Goal: Transaction & Acquisition: Purchase product/service

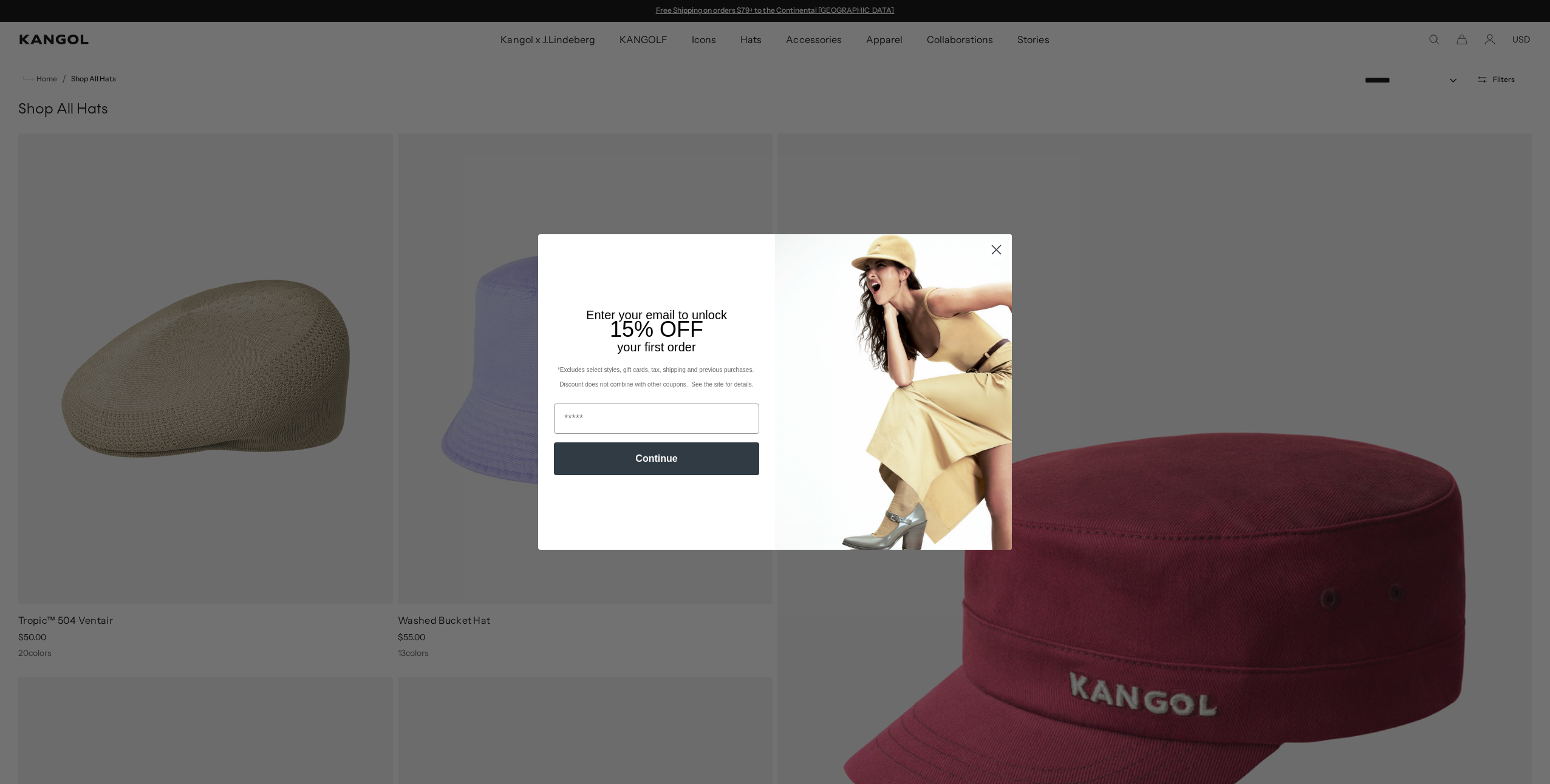
click at [986, 246] on circle "Close dialog" at bounding box center [996, 249] width 20 height 20
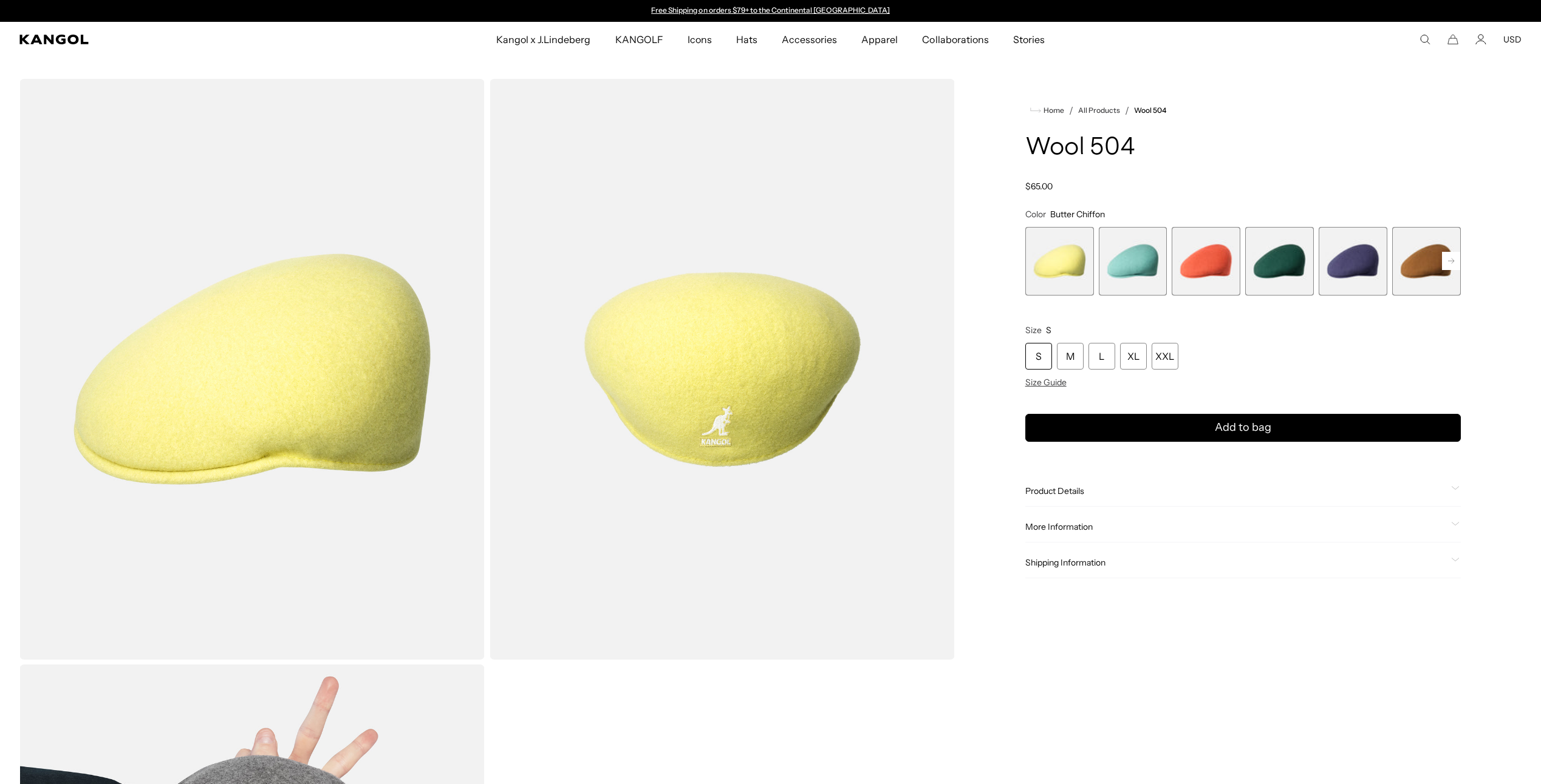
click at [1448, 265] on rect at bounding box center [1451, 261] width 18 height 18
click at [1448, 266] on rect at bounding box center [1451, 261] width 18 height 18
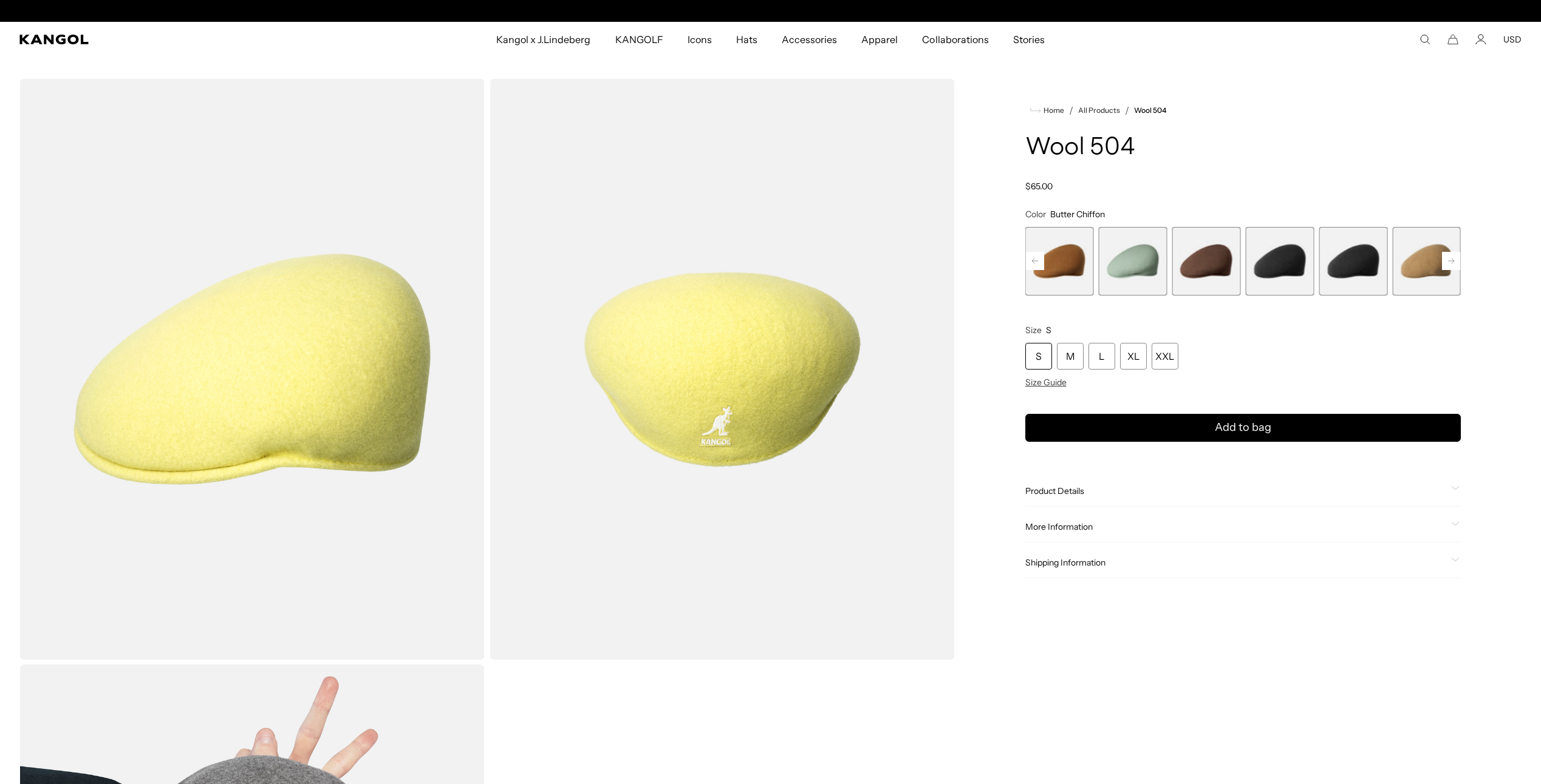
click at [1448, 266] on rect at bounding box center [1451, 261] width 18 height 18
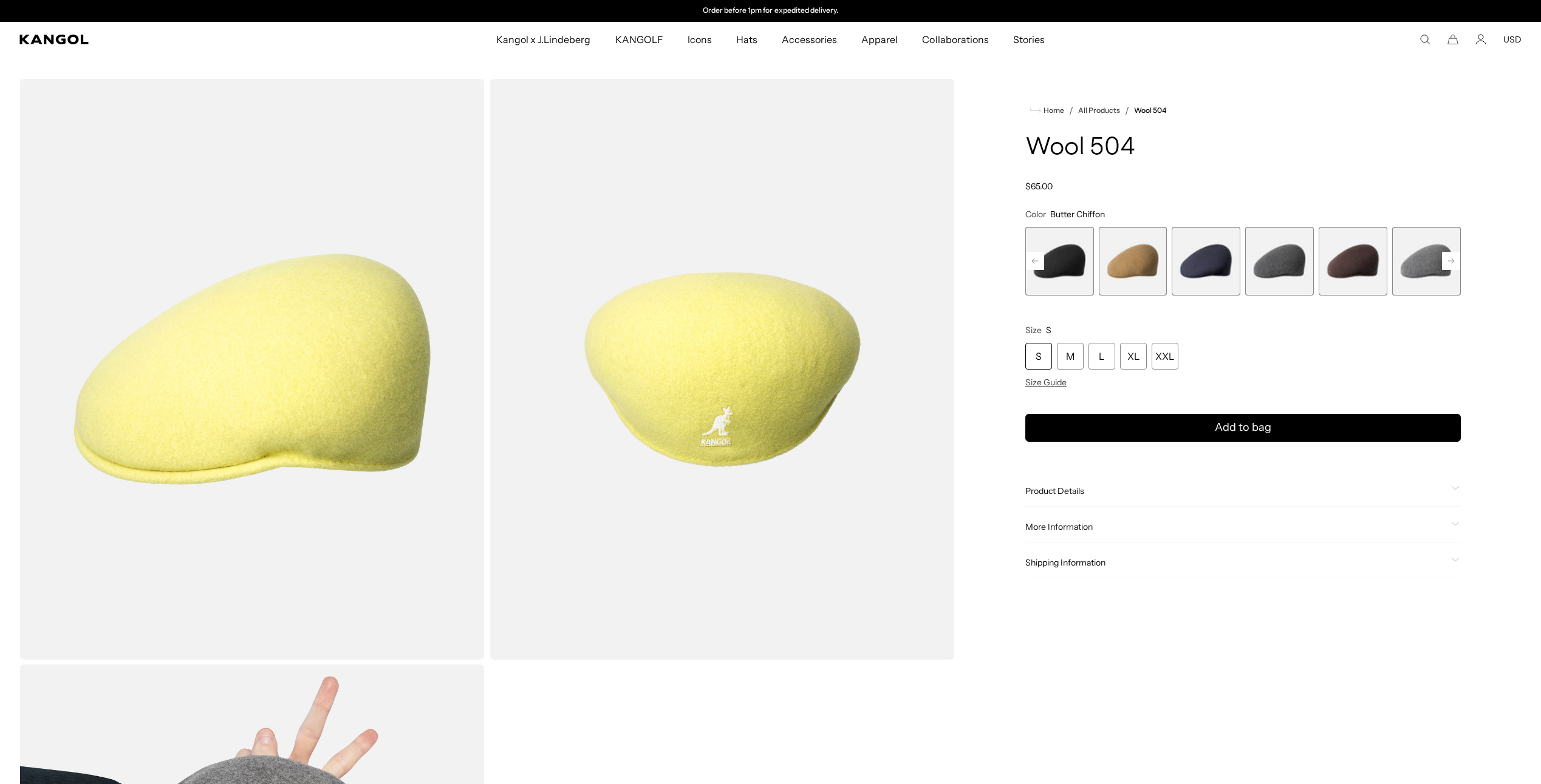
click at [1448, 267] on rect at bounding box center [1451, 261] width 18 height 18
click at [1448, 267] on rect at bounding box center [1451, 261] width 18 height 18
click at [1191, 269] on span "16 of 21" at bounding box center [1205, 261] width 69 height 69
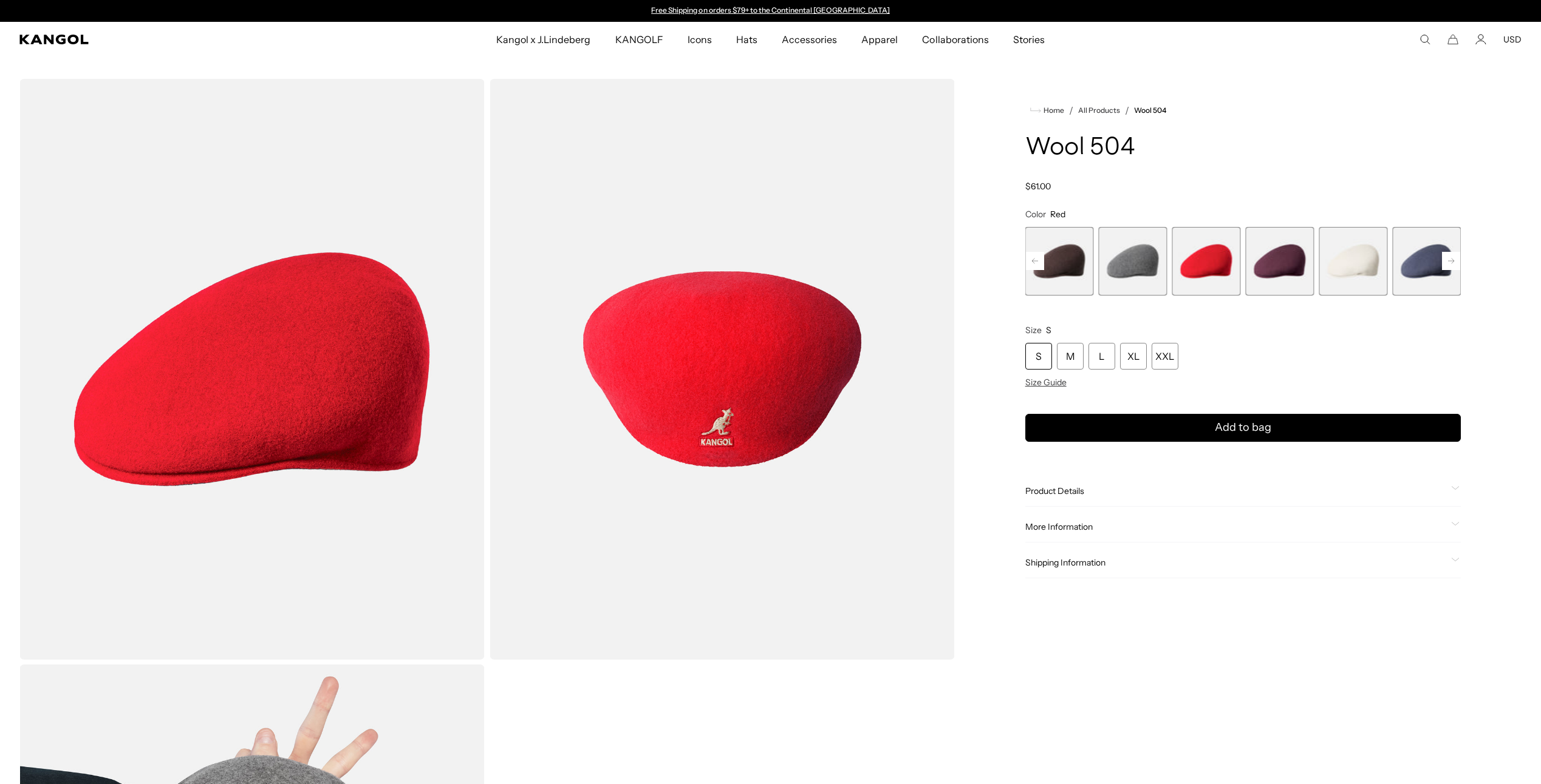
click at [1445, 260] on rect at bounding box center [1451, 261] width 18 height 18
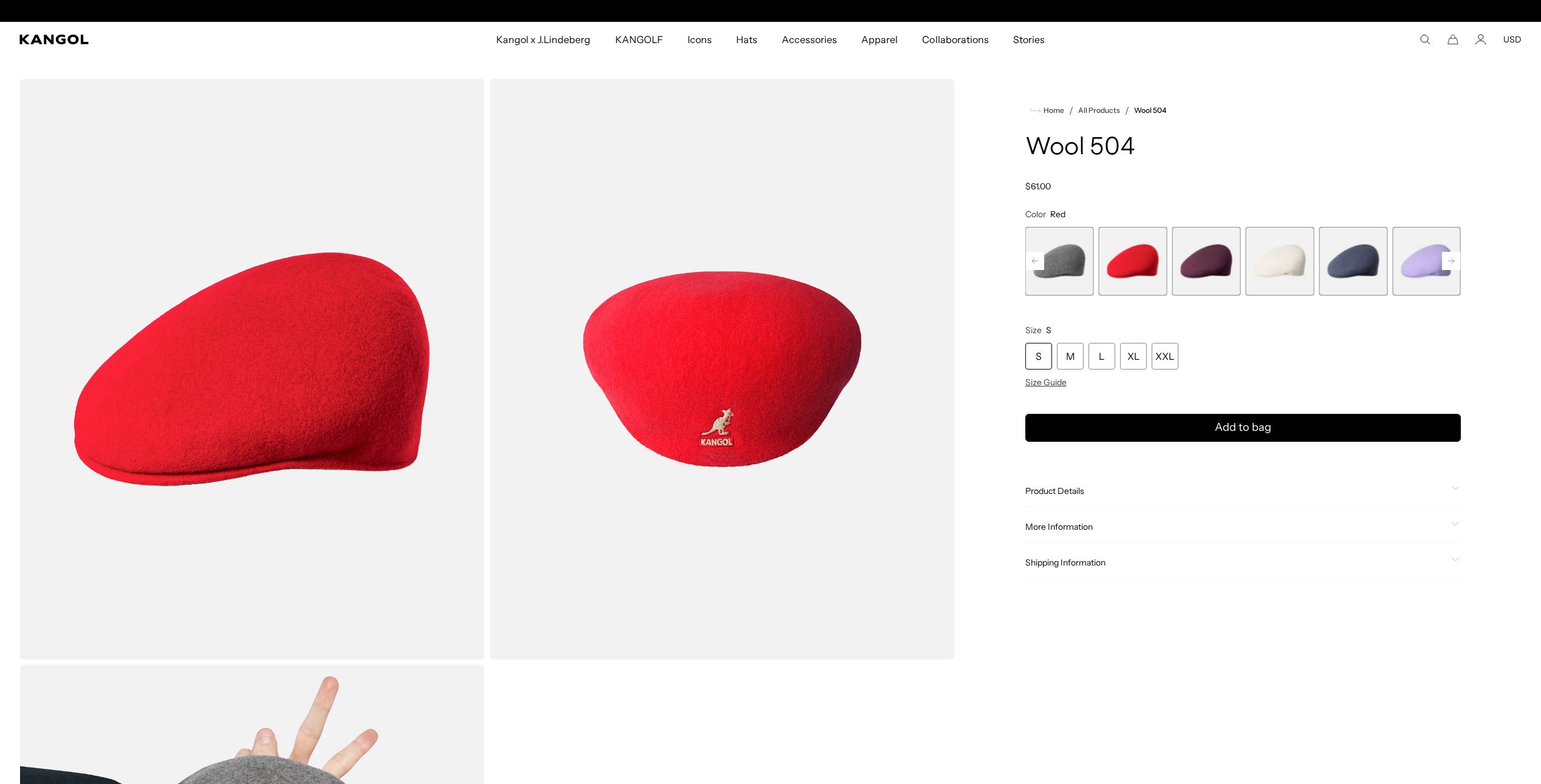
click at [1346, 258] on span "19 of 21" at bounding box center [1353, 261] width 69 height 69
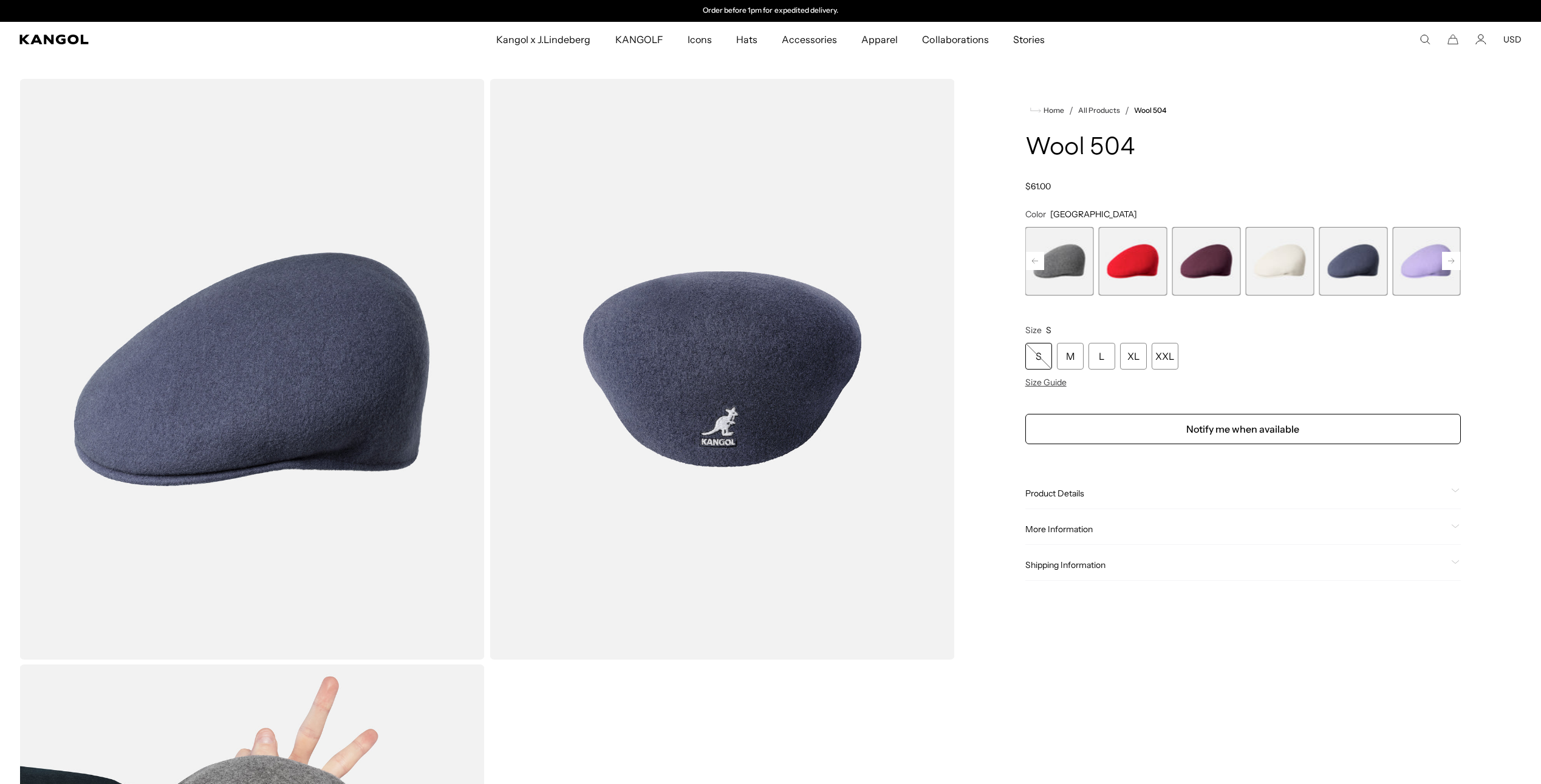
click at [1446, 263] on rect at bounding box center [1451, 261] width 18 height 18
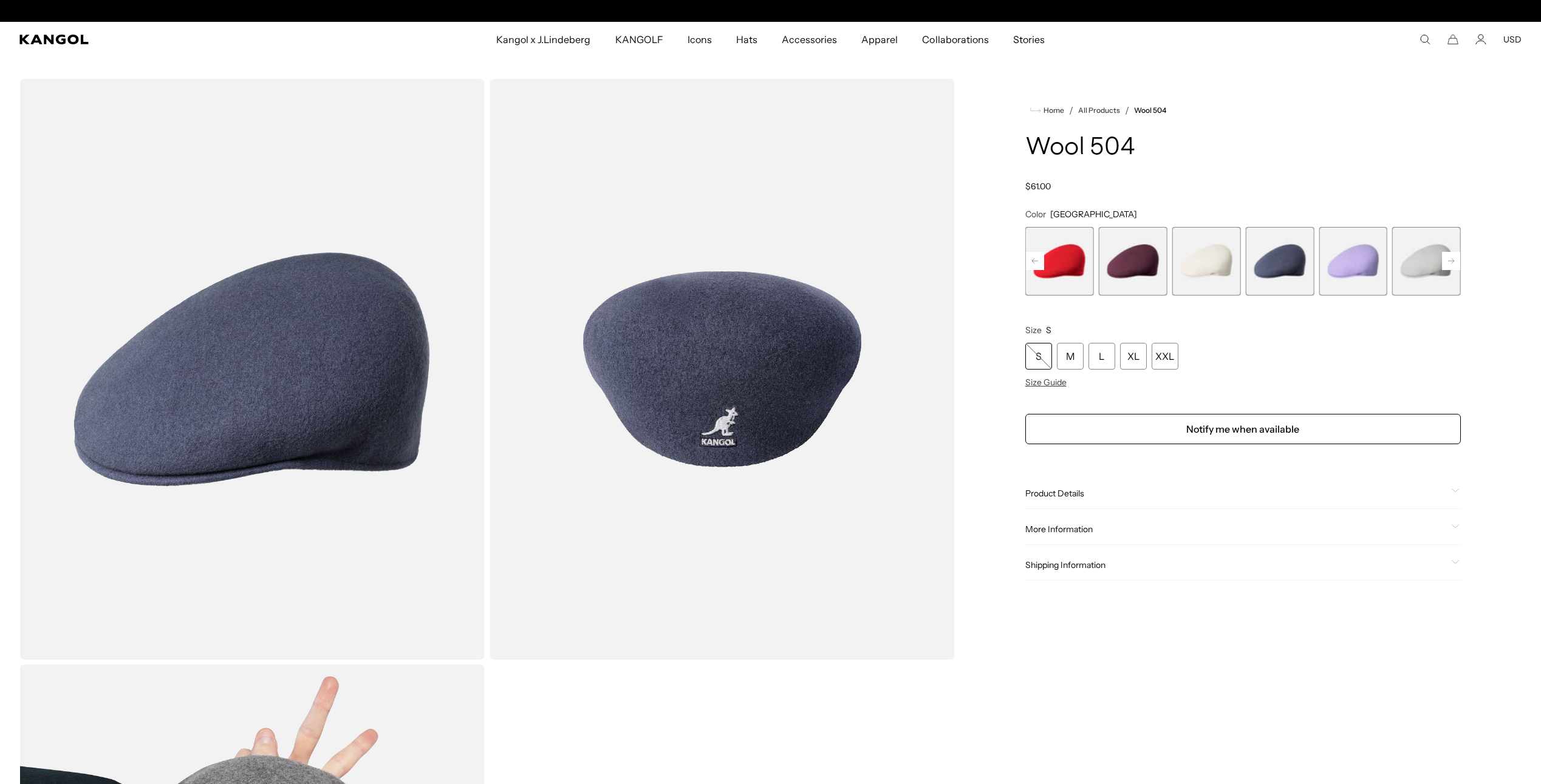
click at [1446, 263] on rect at bounding box center [1451, 261] width 18 height 18
click at [1446, 263] on span "21 of 21" at bounding box center [1426, 261] width 69 height 69
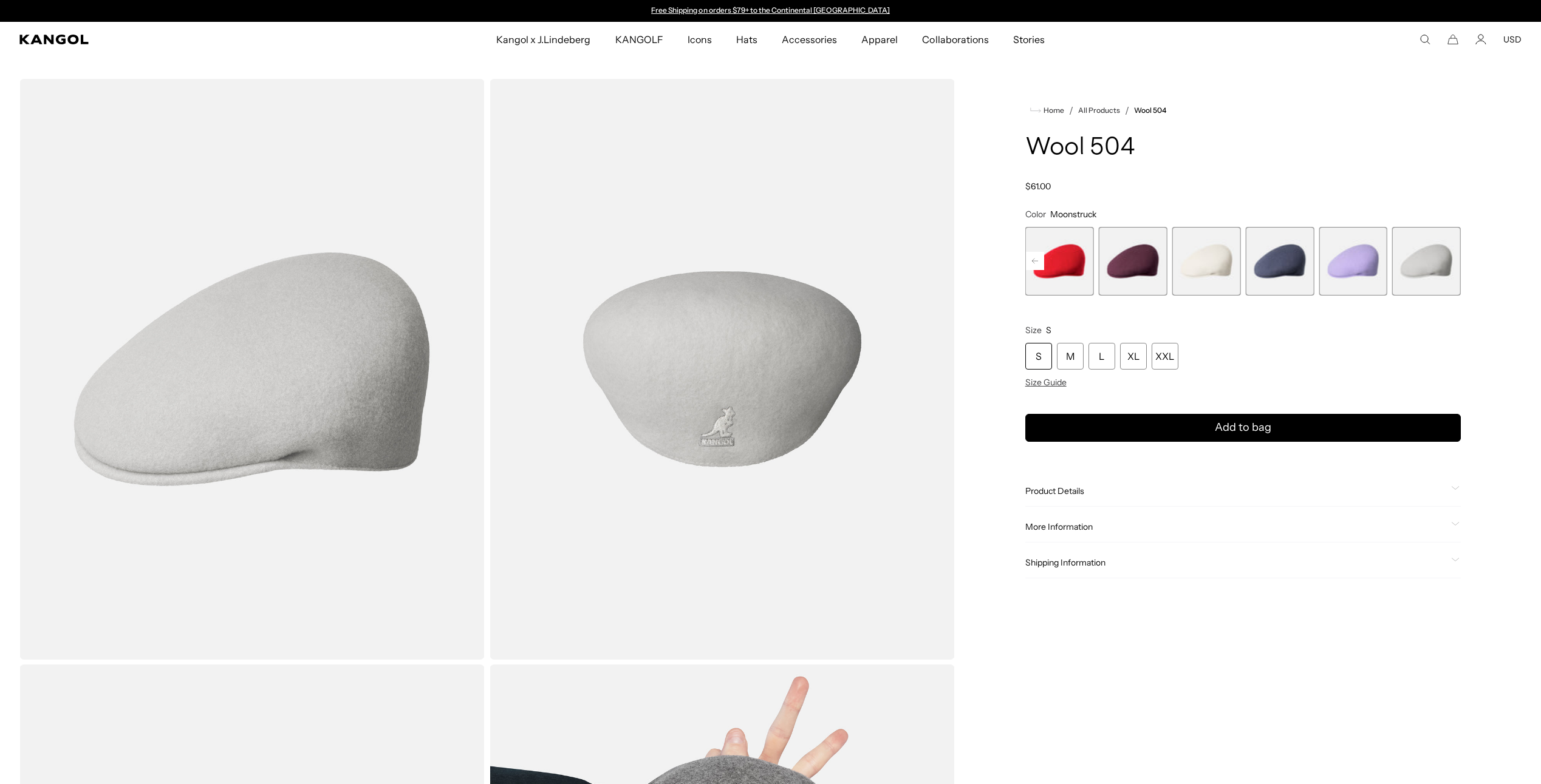
click at [1038, 254] on rect at bounding box center [1034, 261] width 18 height 18
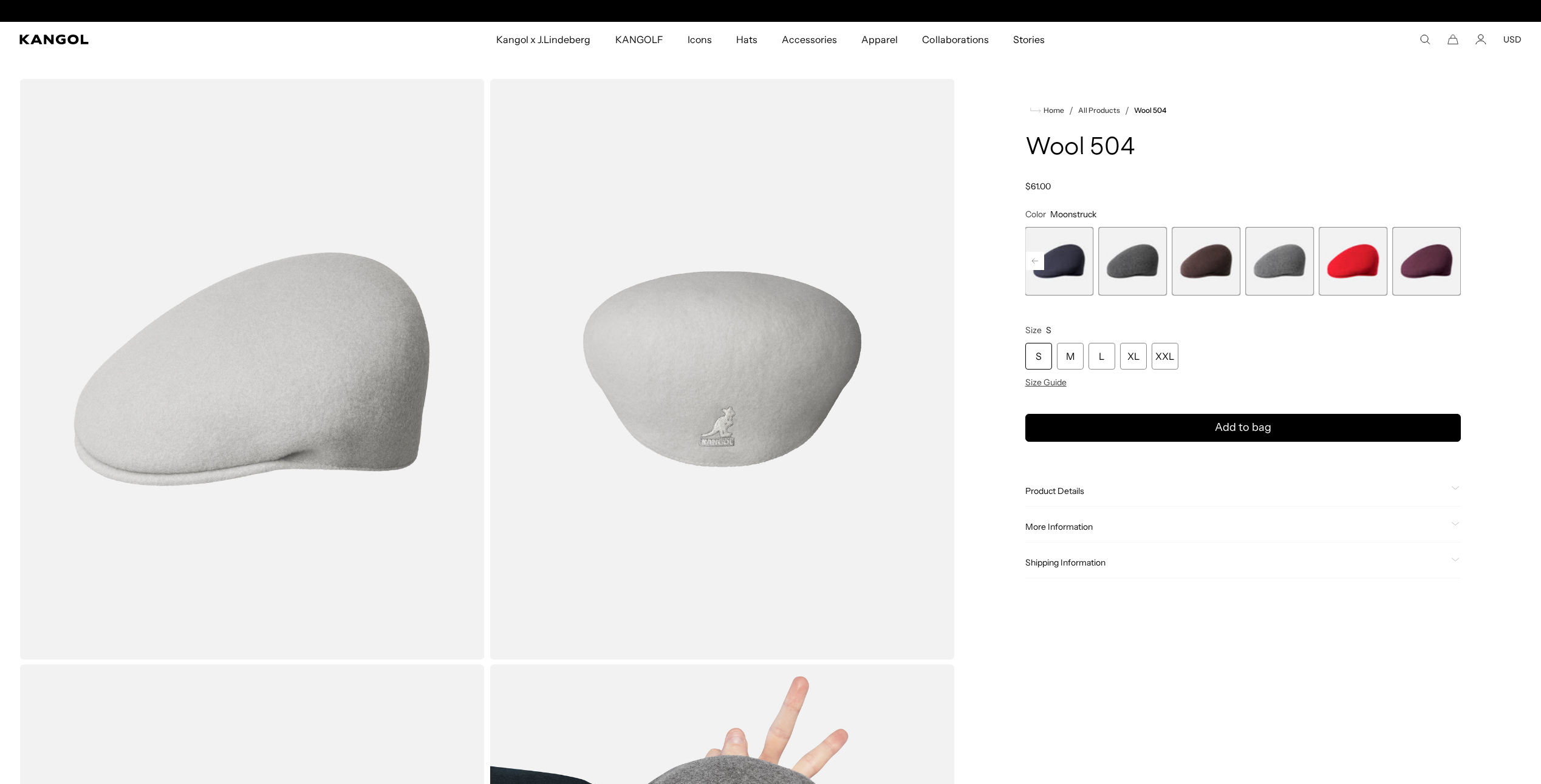
click at [1038, 254] on rect at bounding box center [1034, 261] width 18 height 18
click at [1116, 260] on span "12 of 21" at bounding box center [1133, 261] width 69 height 69
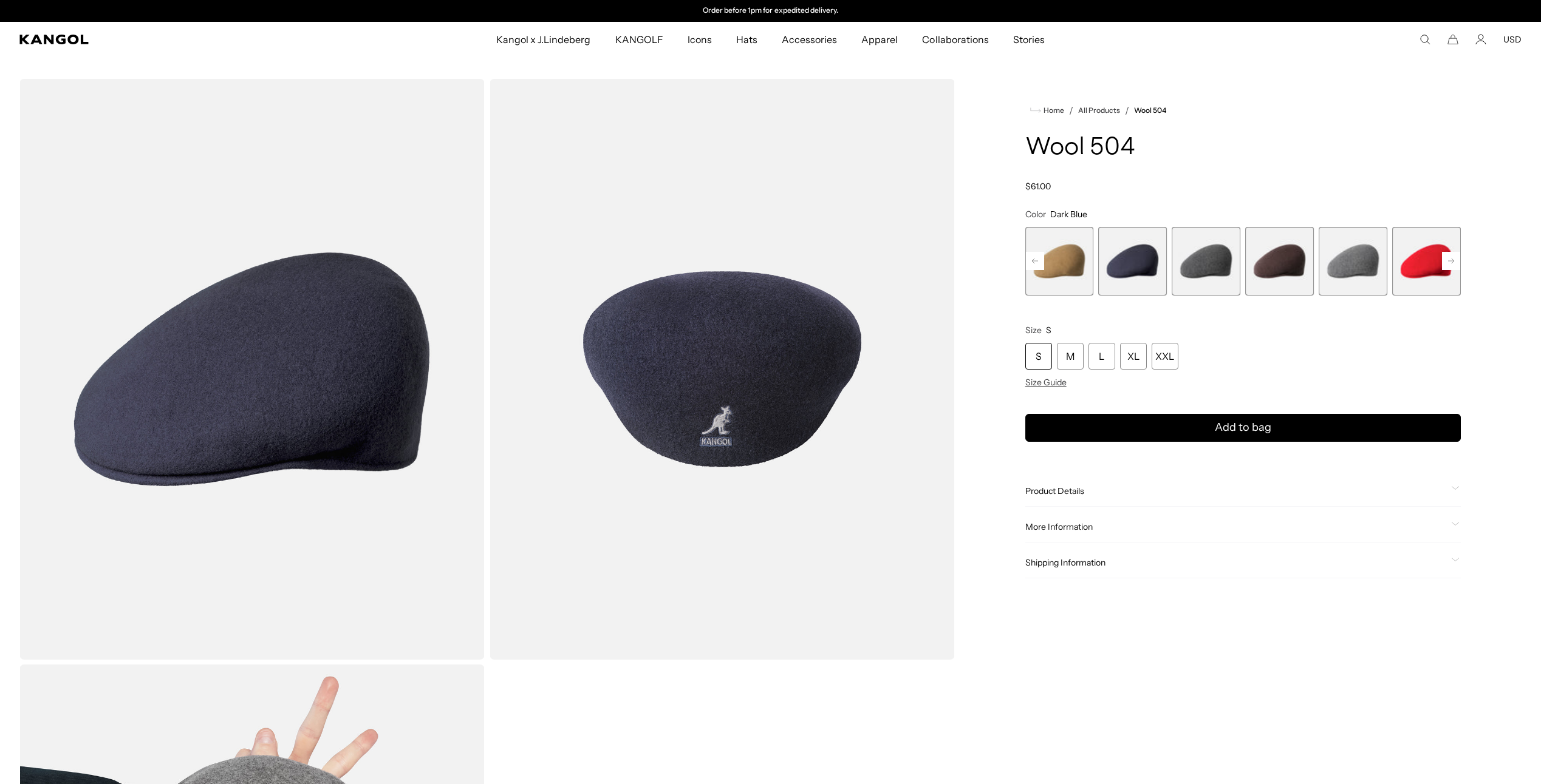
click at [1035, 259] on rect at bounding box center [1034, 261] width 18 height 18
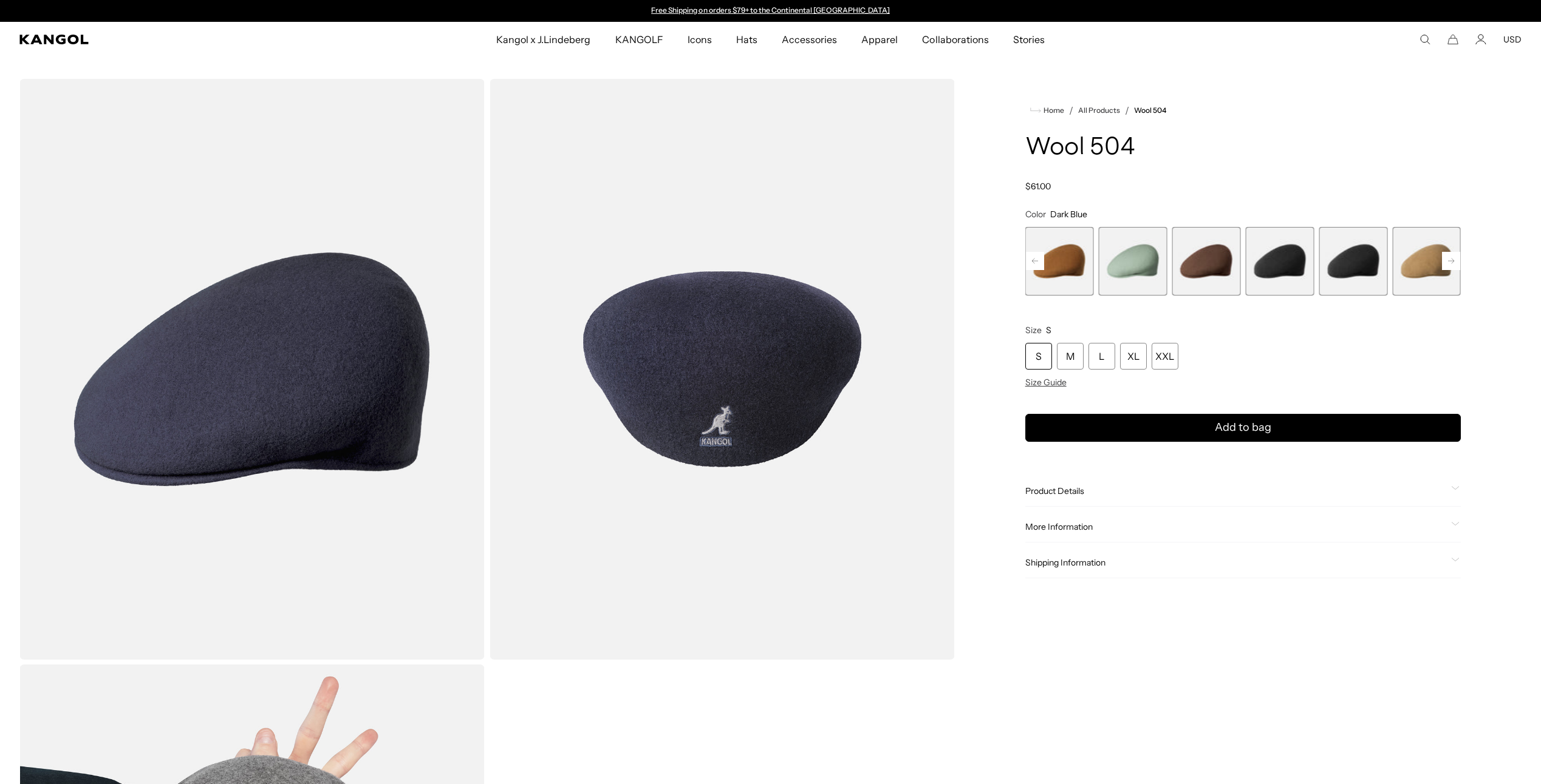
click at [1035, 259] on rect at bounding box center [1034, 261] width 18 height 18
click at [1283, 263] on span "8 of 21" at bounding box center [1279, 261] width 69 height 69
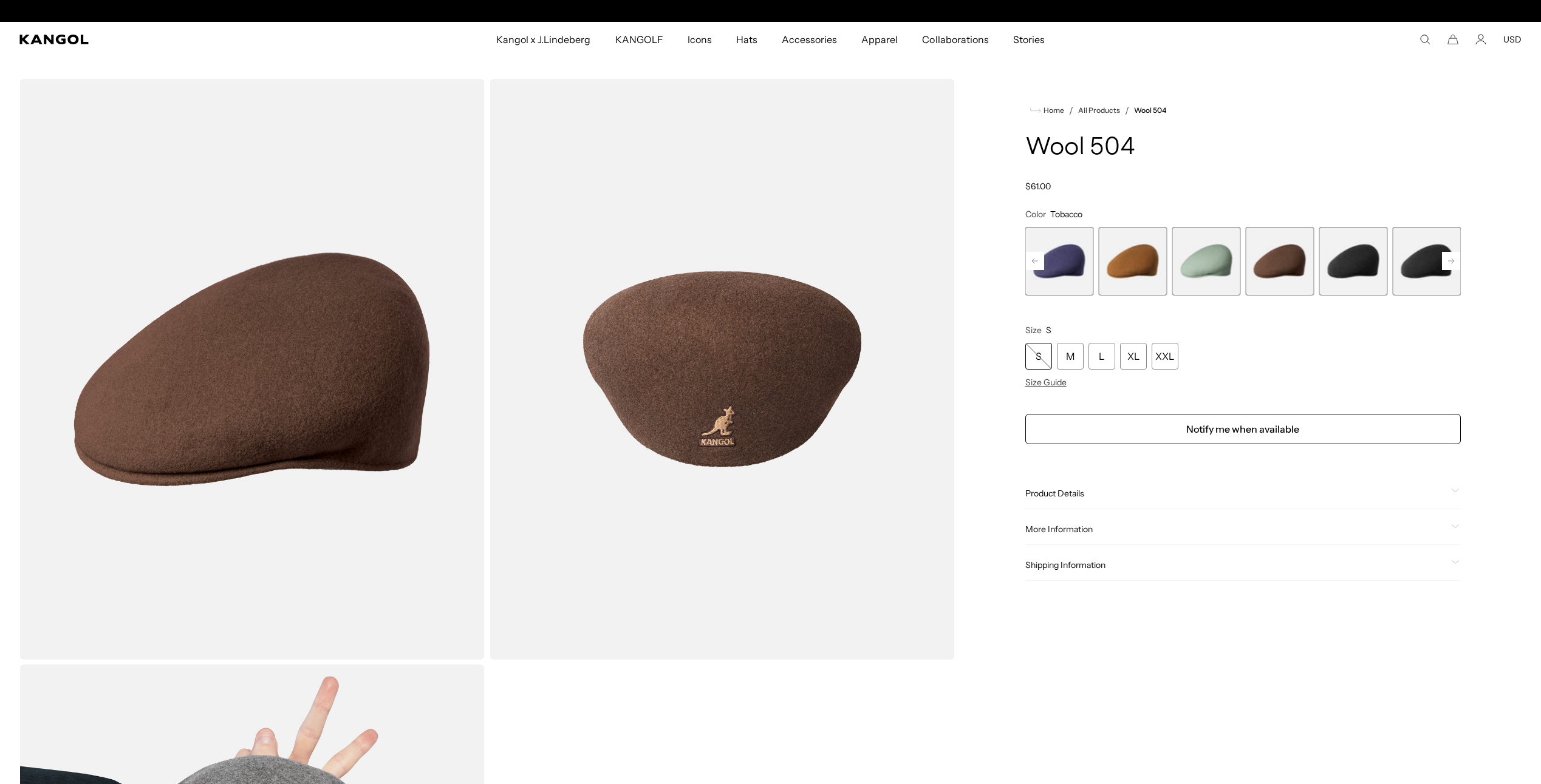
click at [1335, 264] on span "9 of 21" at bounding box center [1353, 261] width 69 height 69
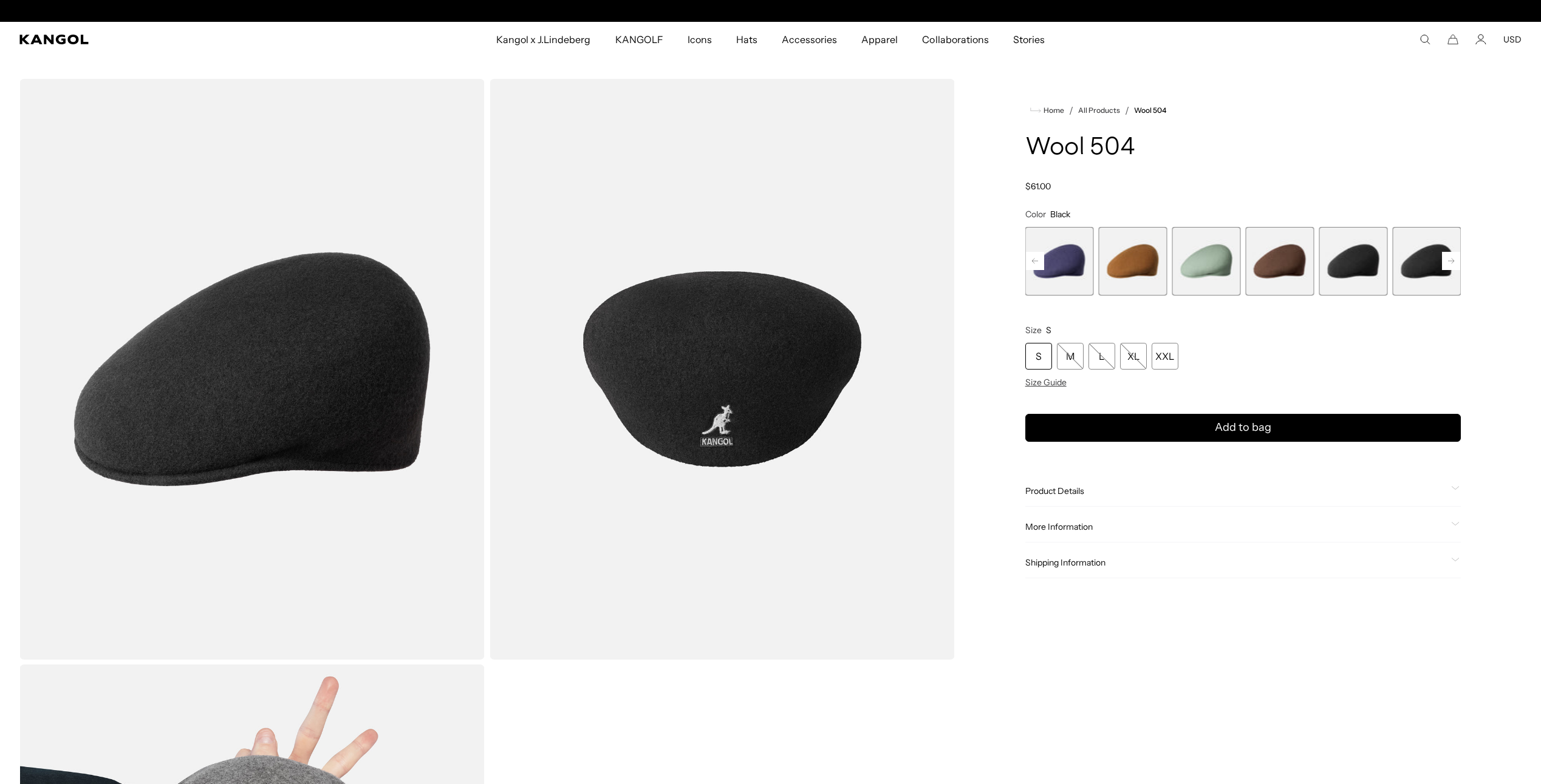
click at [1192, 263] on span "7 of 21" at bounding box center [1205, 261] width 69 height 69
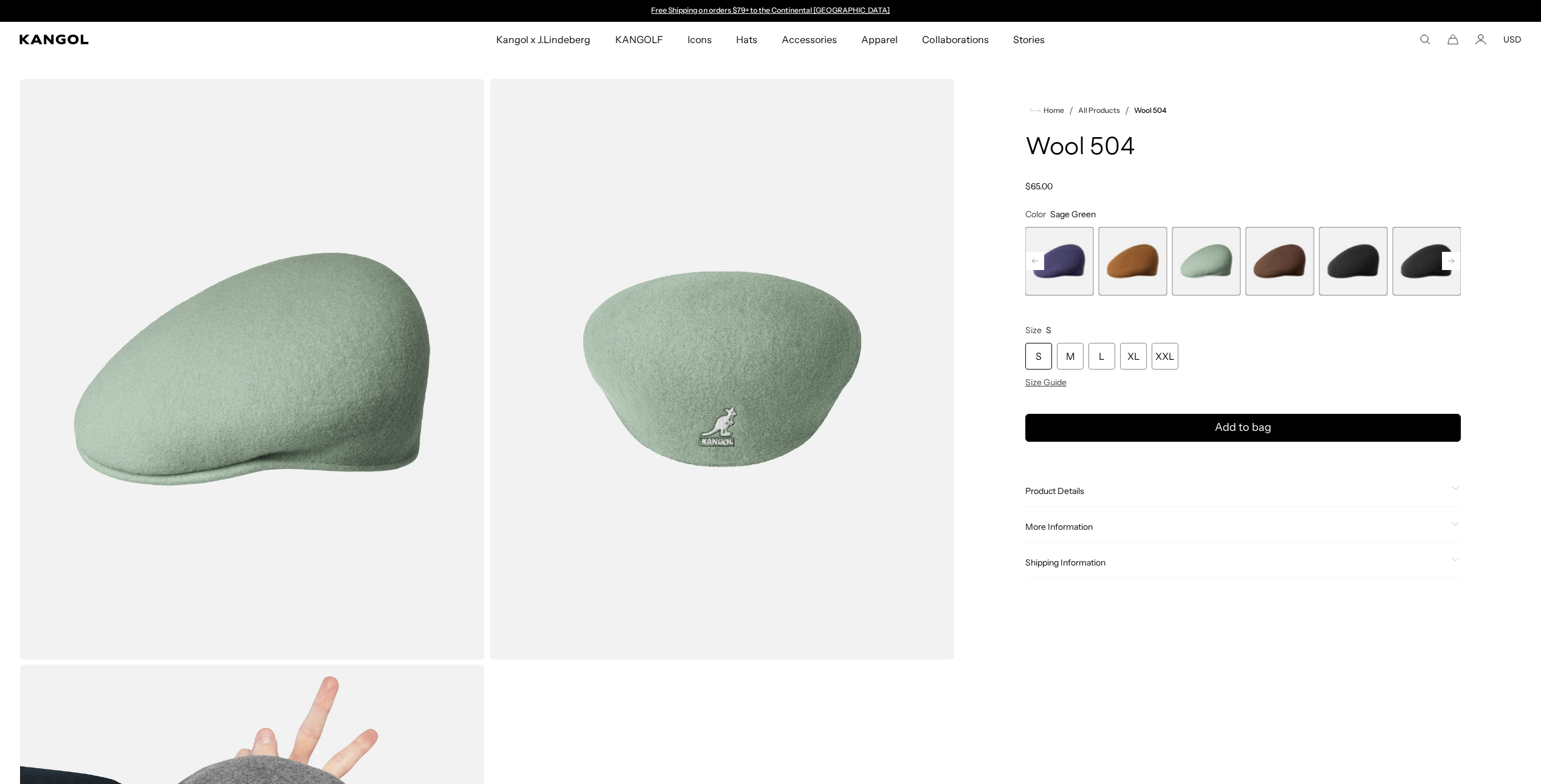
click at [1109, 268] on span "6 of 21" at bounding box center [1133, 261] width 69 height 69
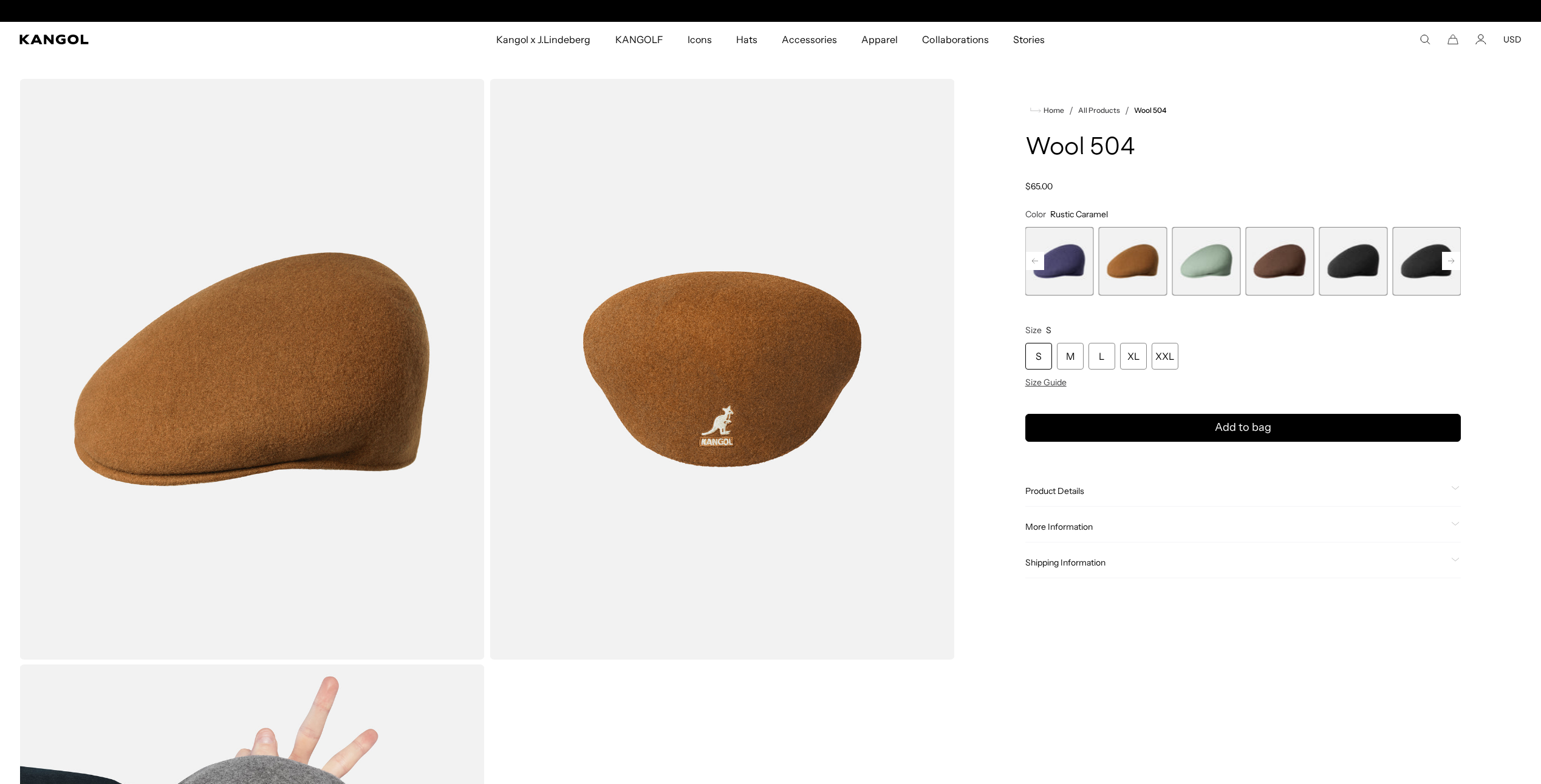
scroll to position [0, 250]
click at [1052, 263] on span "5 of 21" at bounding box center [1059, 261] width 69 height 69
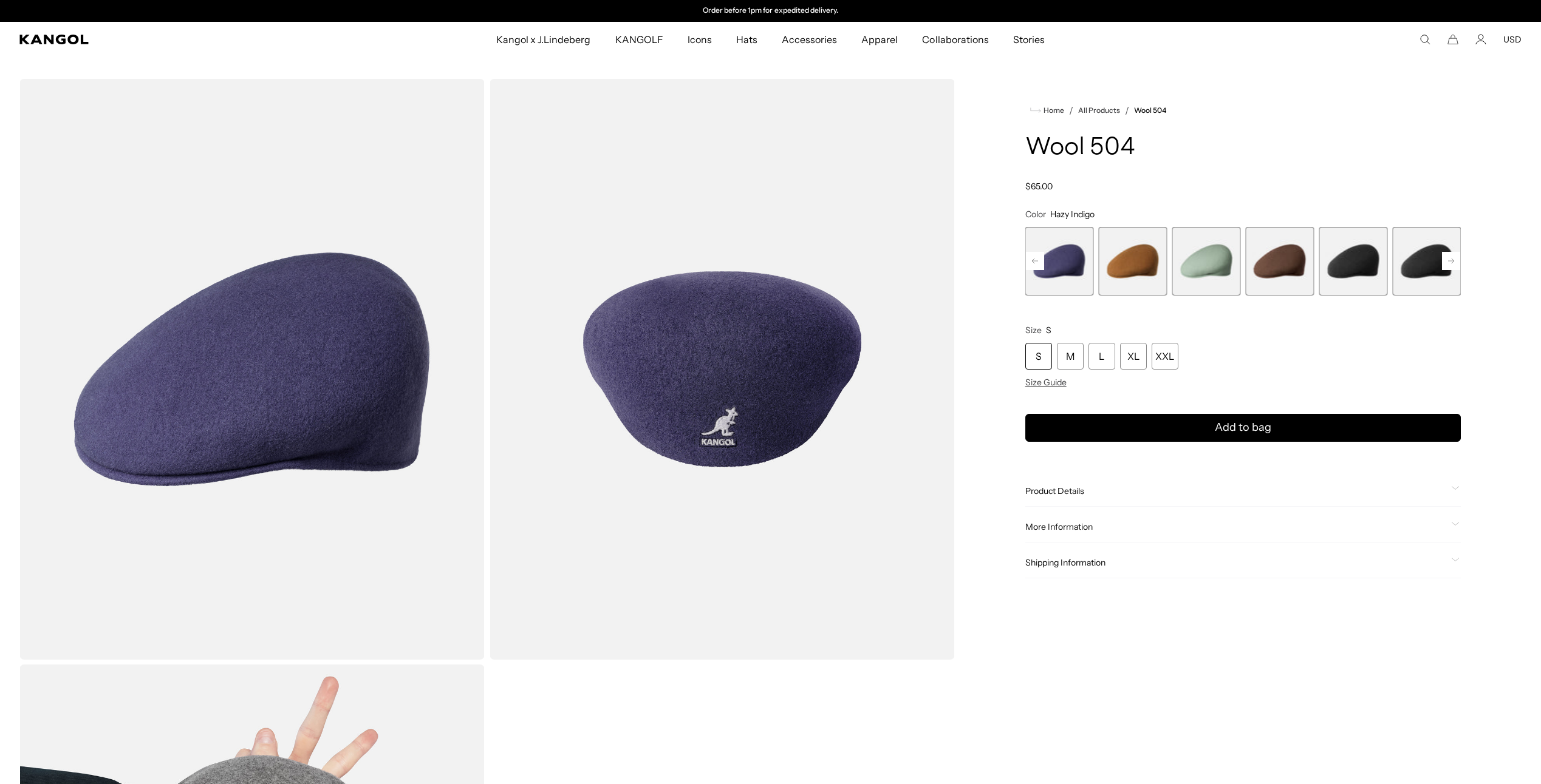
click at [1030, 260] on rect at bounding box center [1034, 261] width 18 height 18
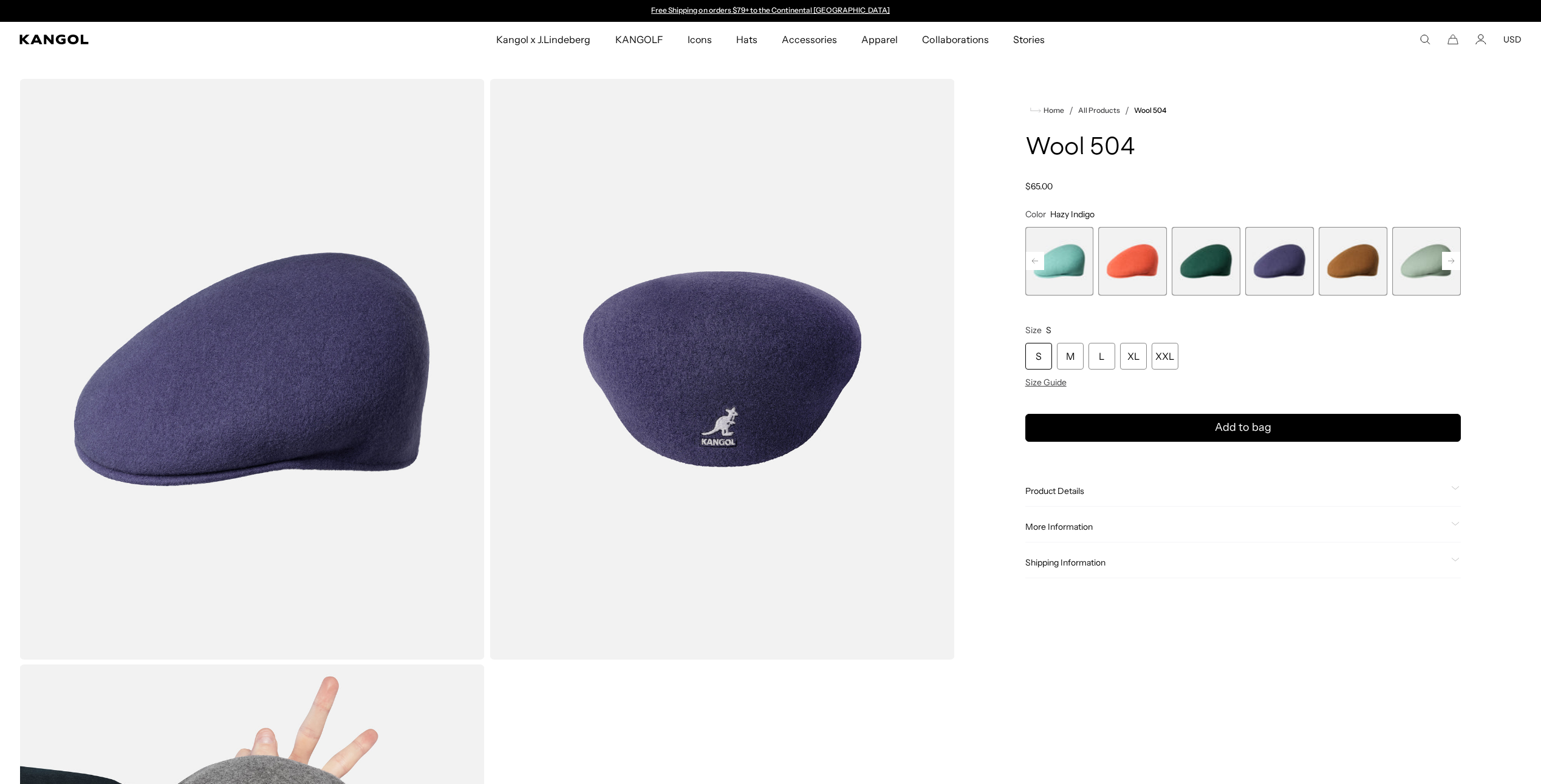
click at [1206, 250] on span "4 of 21" at bounding box center [1205, 261] width 69 height 69
click at [1143, 263] on span "3 of 21" at bounding box center [1133, 261] width 69 height 69
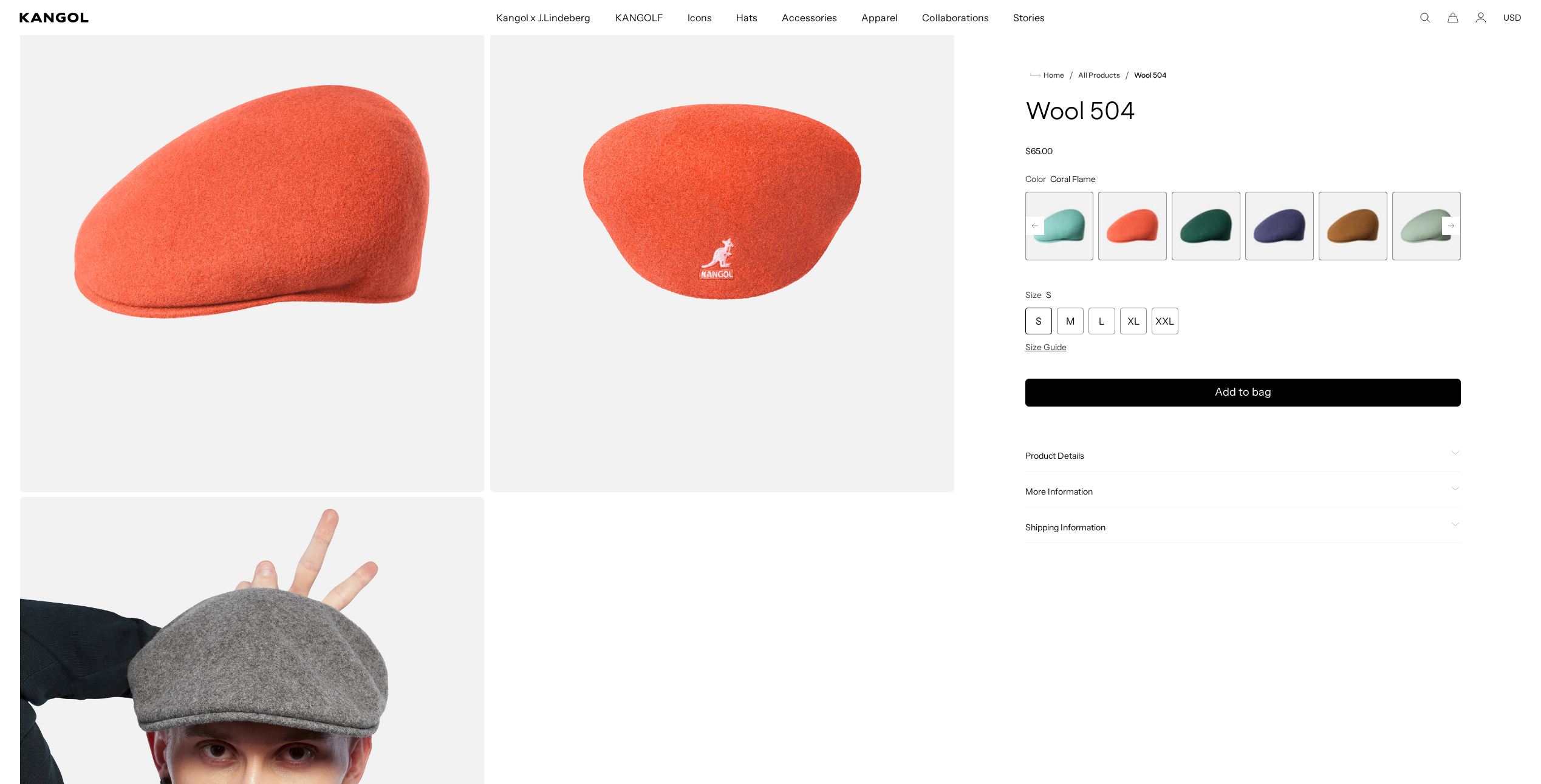
scroll to position [243, 0]
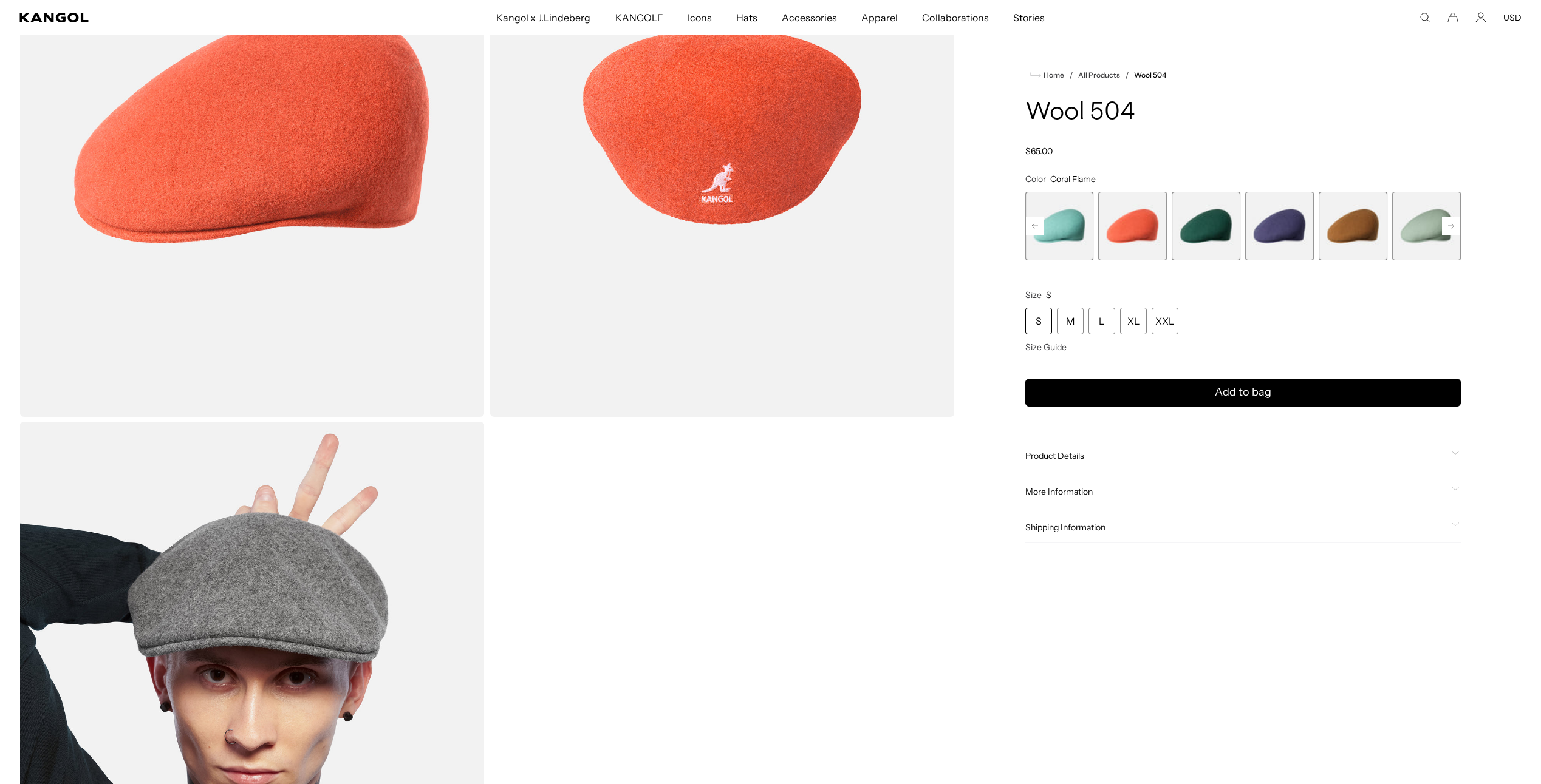
click at [1085, 310] on div "S M L XL XXL" at bounding box center [1243, 321] width 435 height 27
click at [1061, 315] on div "M" at bounding box center [1070, 321] width 27 height 27
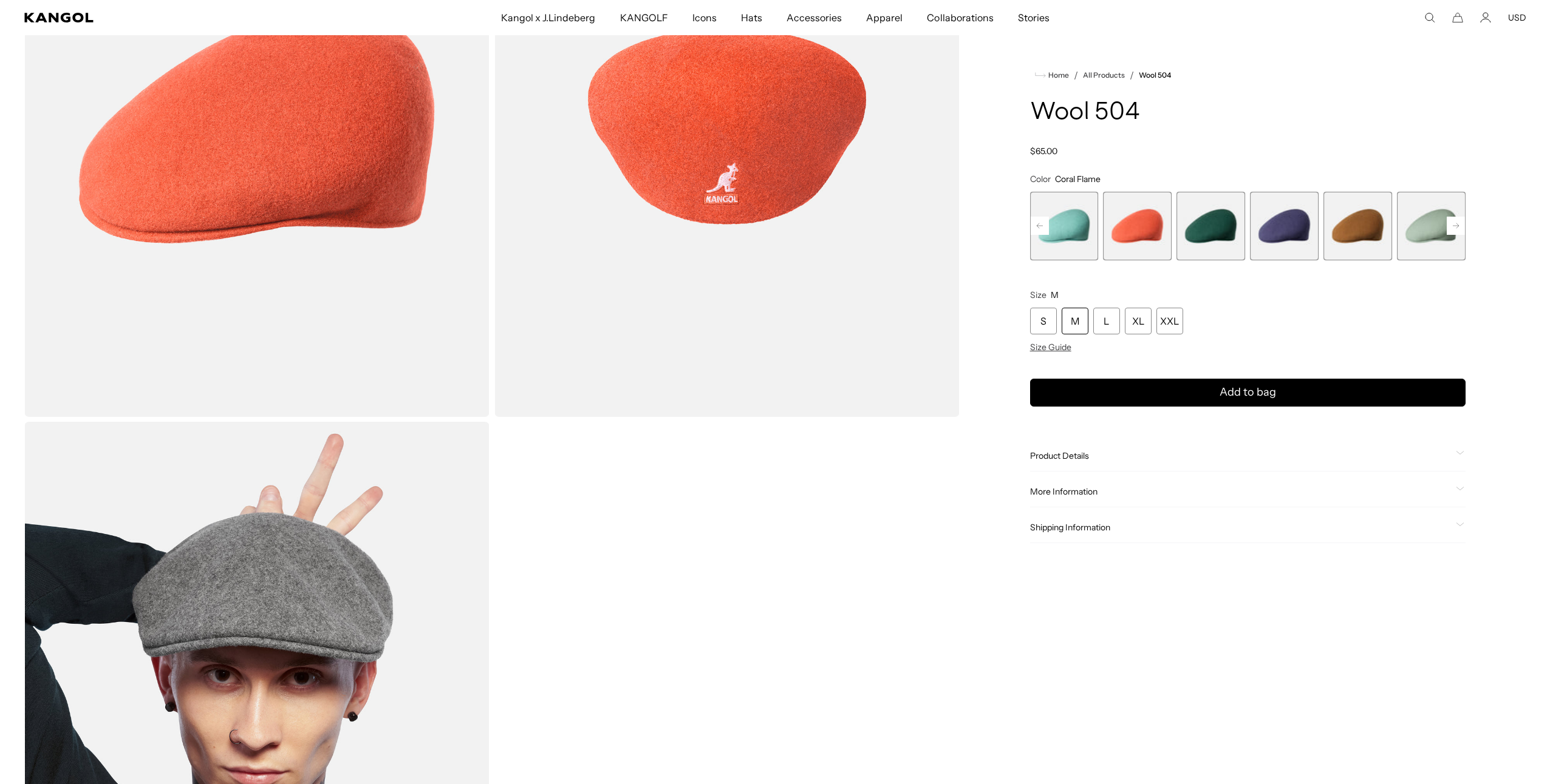
scroll to position [0, 250]
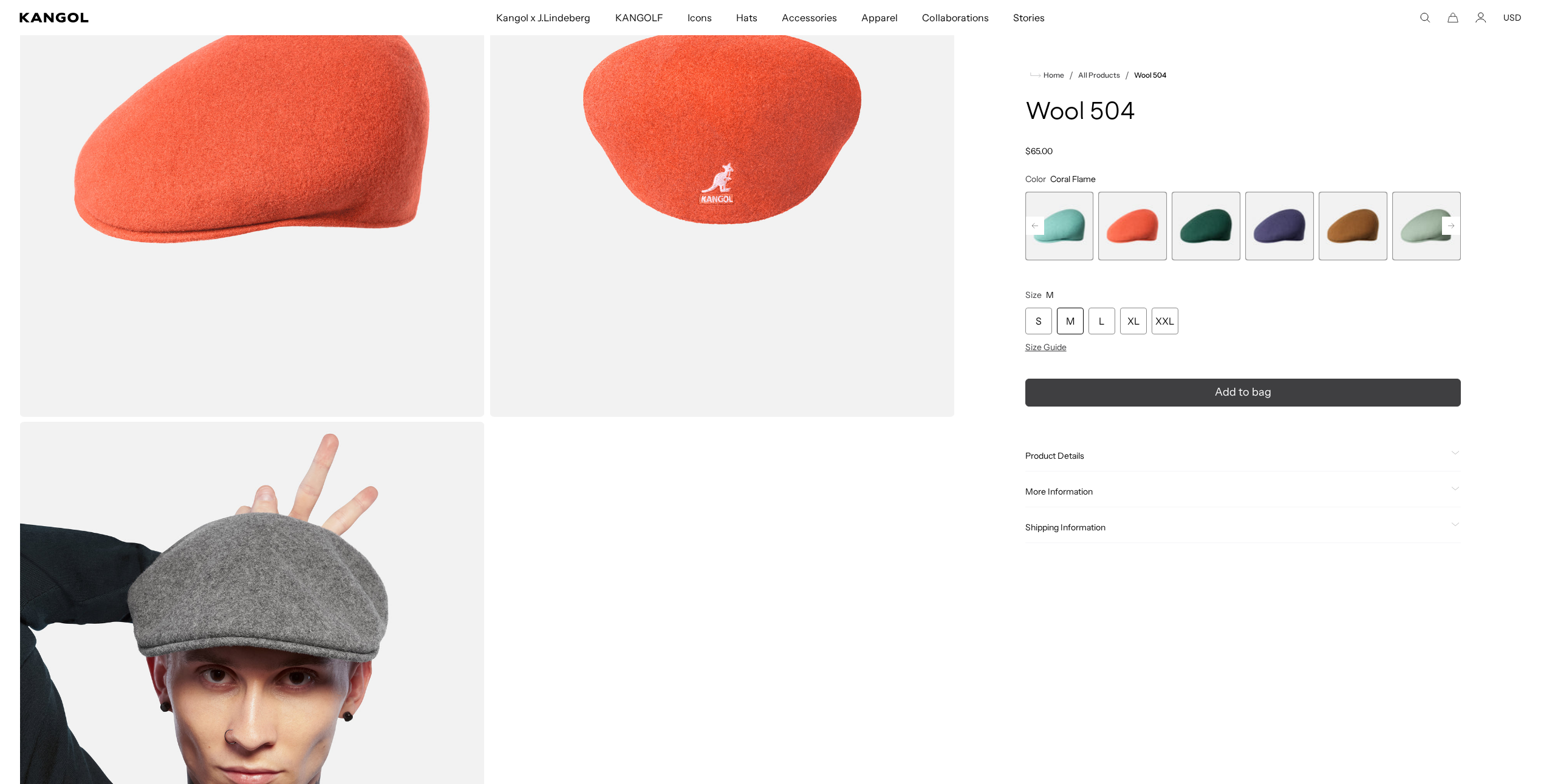
click at [1099, 388] on button "Add to bag" at bounding box center [1243, 392] width 435 height 28
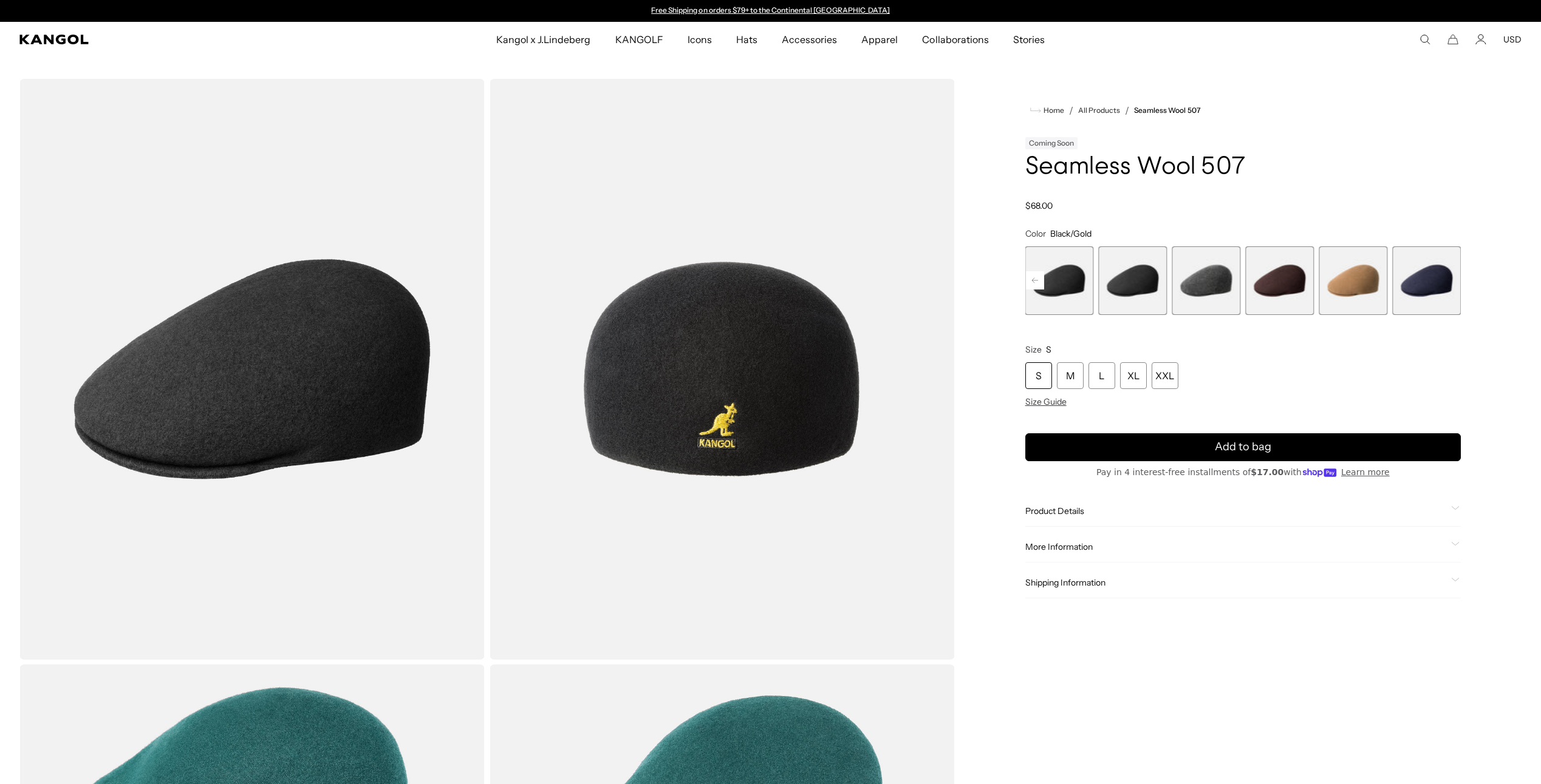
click at [1124, 266] on span "5 of 9" at bounding box center [1133, 281] width 69 height 69
click at [1196, 278] on span "6 of 9" at bounding box center [1205, 281] width 69 height 69
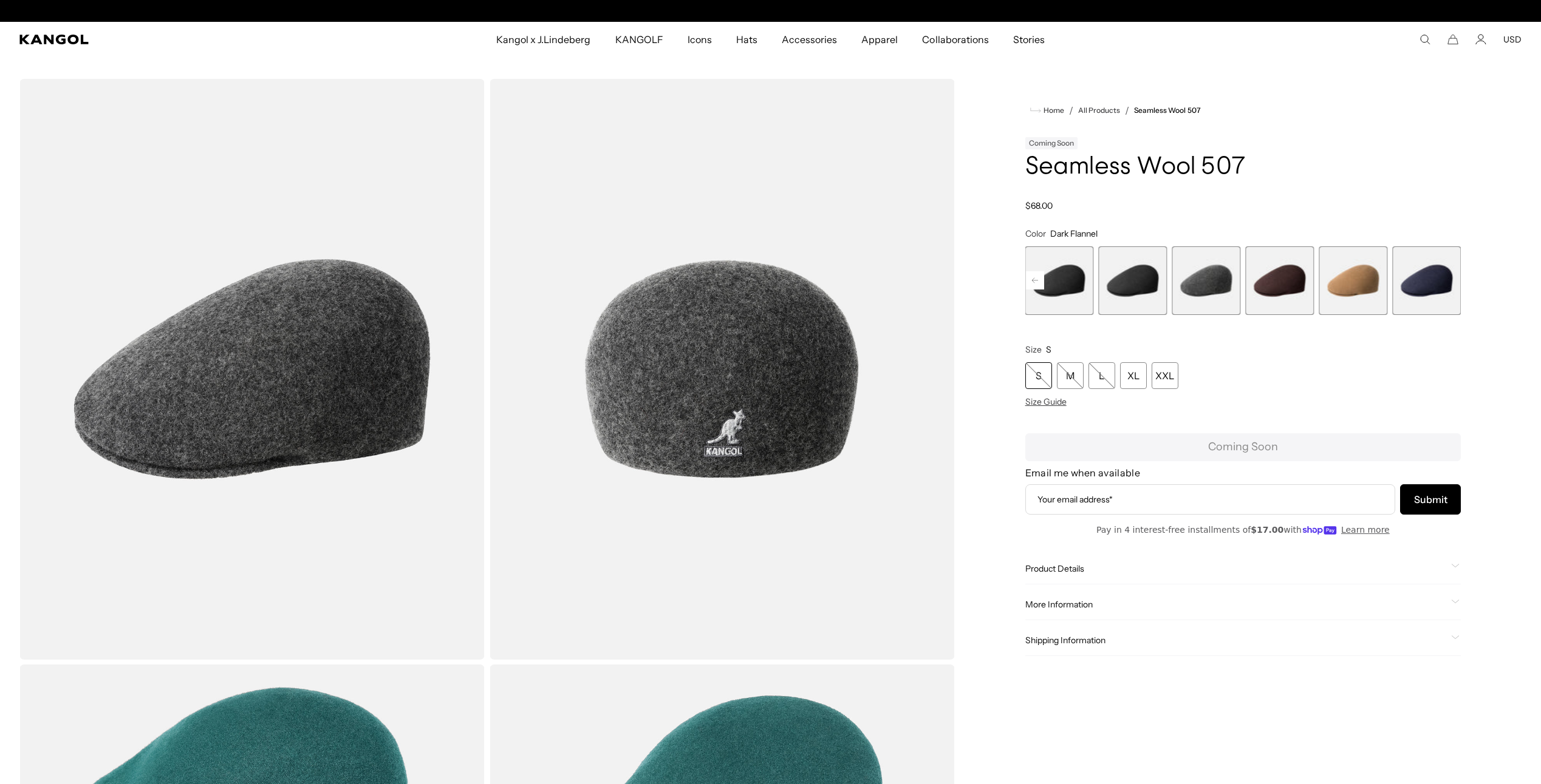
scroll to position [0, 250]
click at [1275, 280] on span "7 of 9" at bounding box center [1279, 281] width 69 height 69
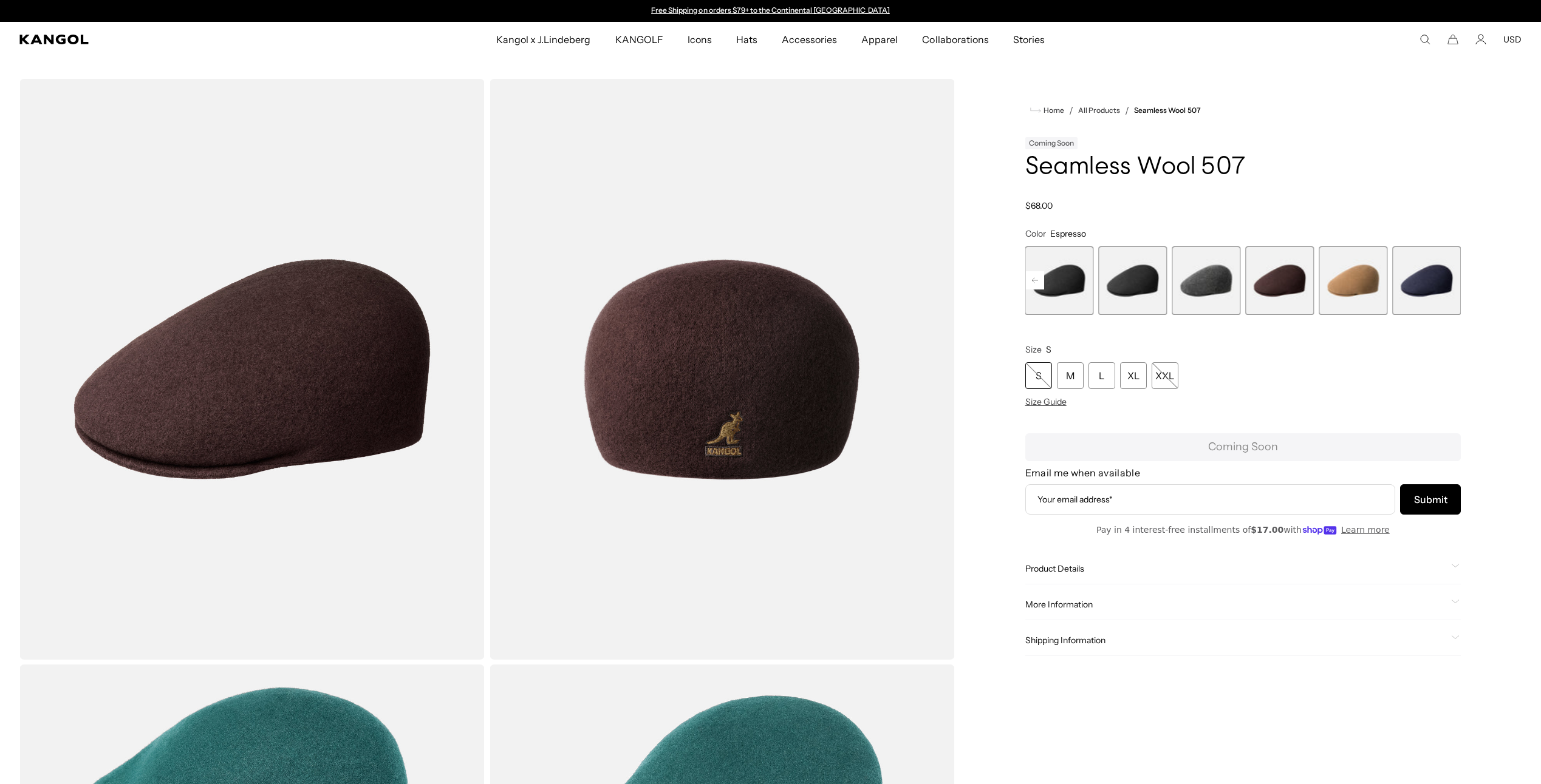
click at [1338, 280] on span "8 of 9" at bounding box center [1353, 281] width 69 height 69
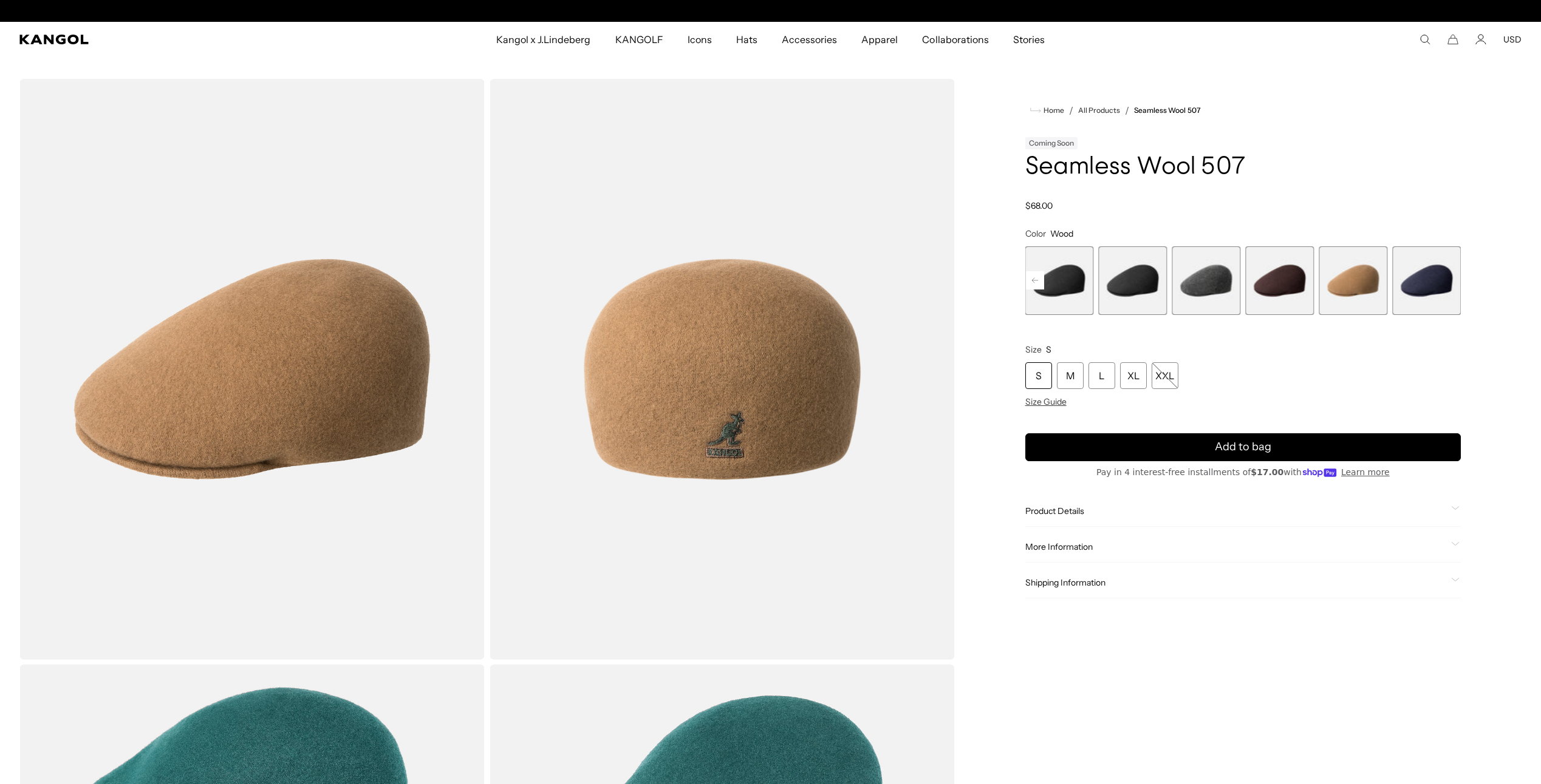
scroll to position [0, 250]
click at [1443, 283] on span "9 of 9" at bounding box center [1426, 281] width 69 height 69
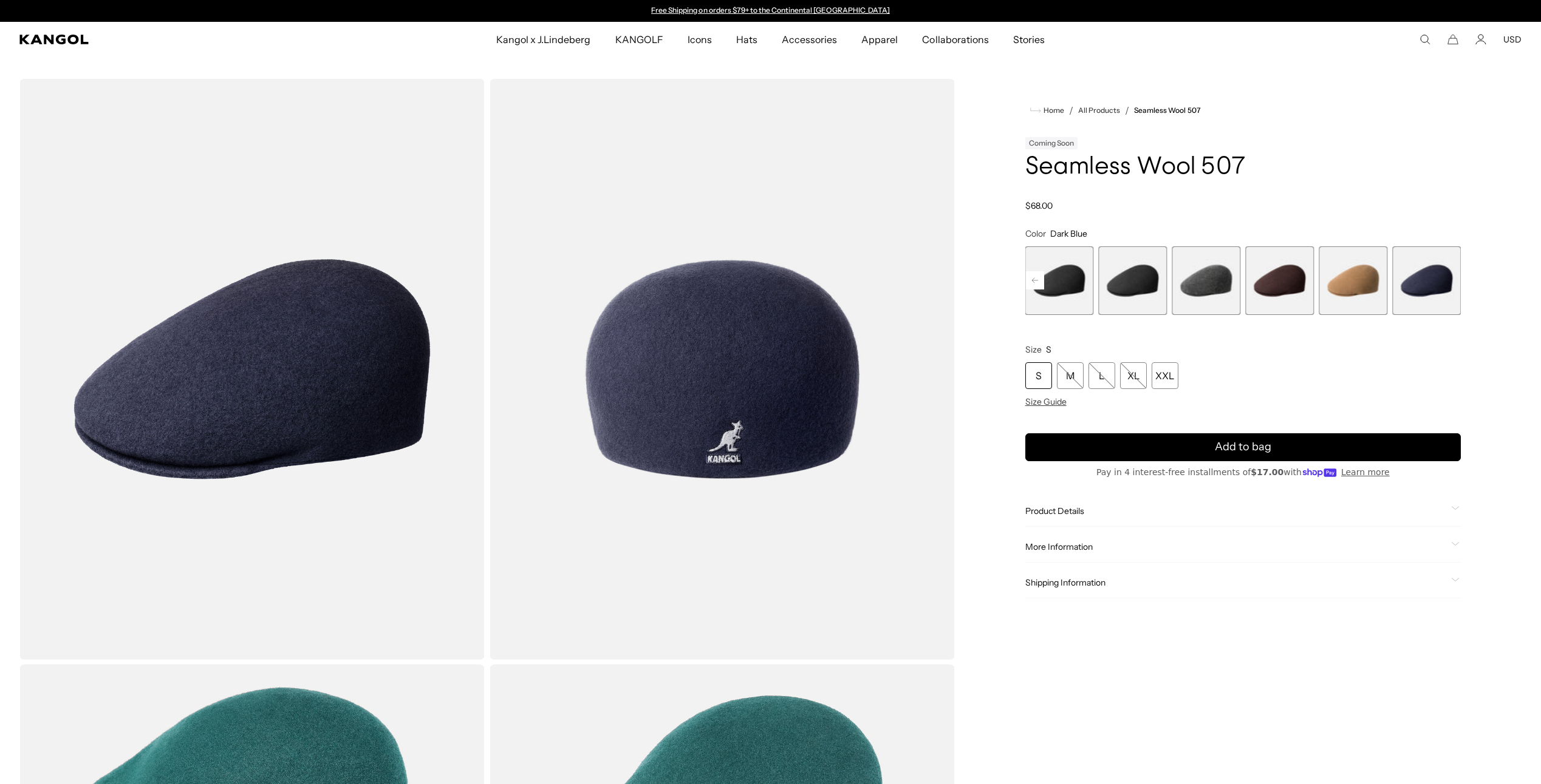
click at [1338, 280] on span "8 of 9" at bounding box center [1353, 281] width 69 height 69
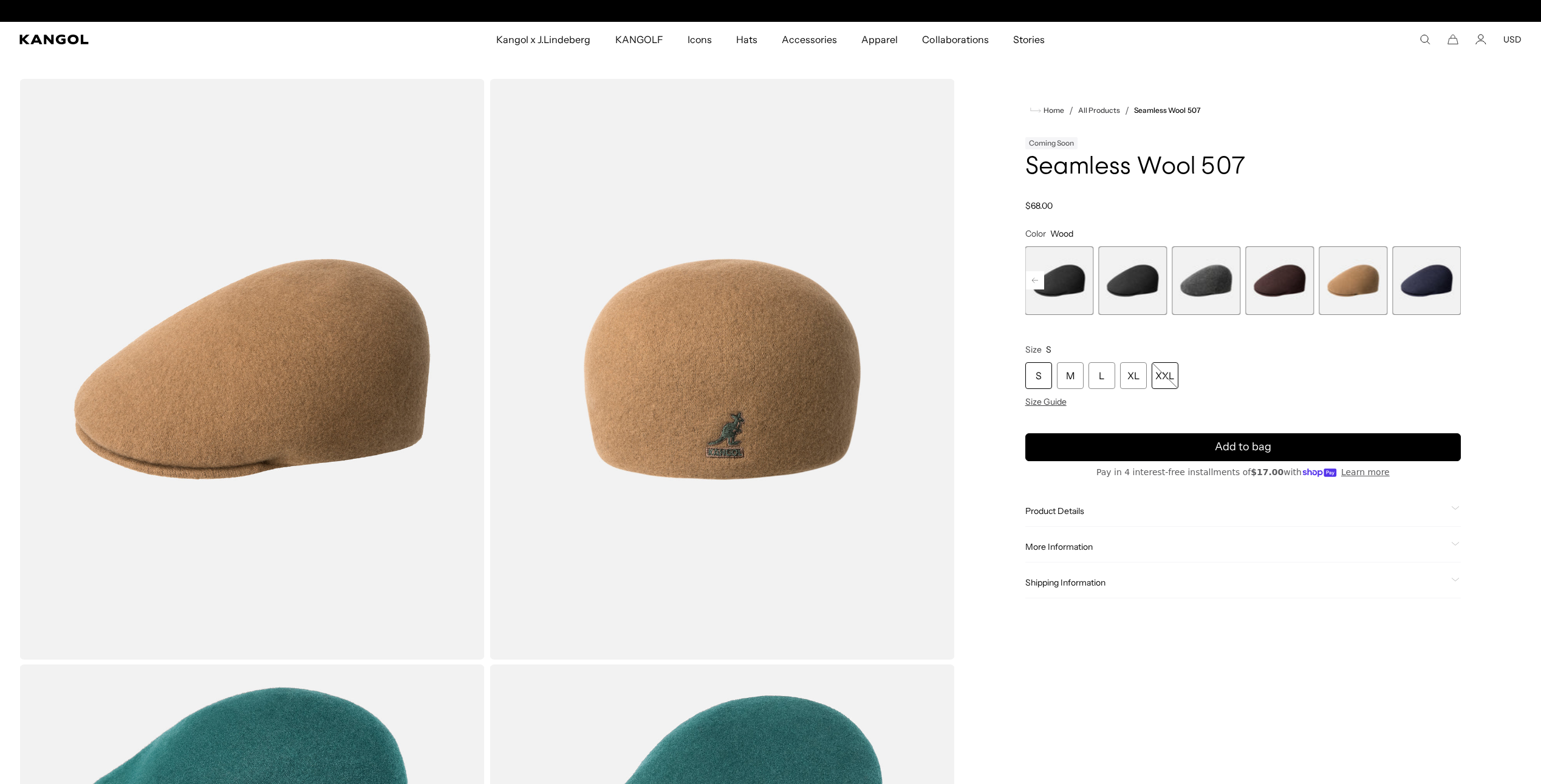
scroll to position [0, 250]
click at [1071, 371] on div "M" at bounding box center [1070, 376] width 27 height 27
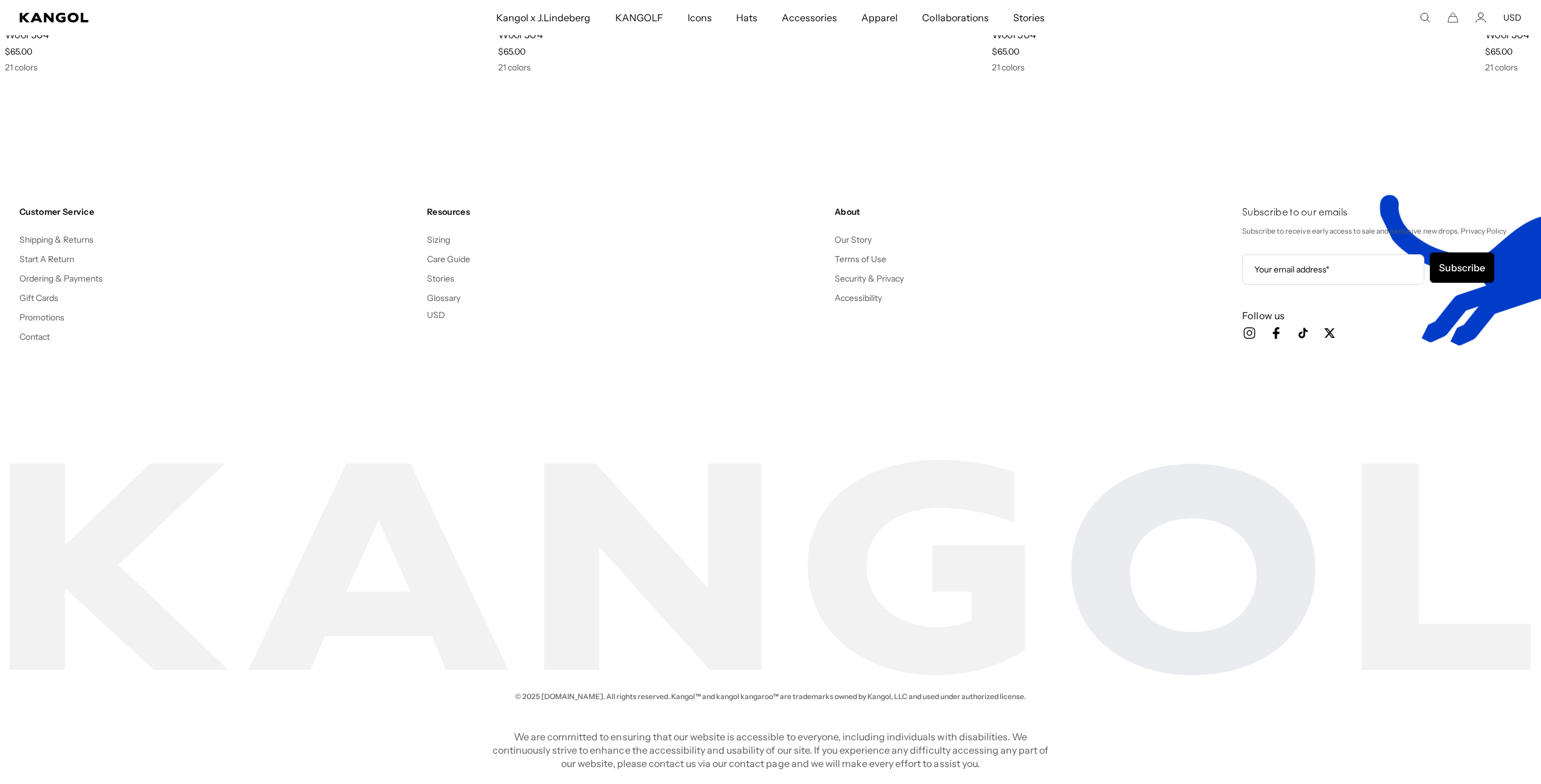
scroll to position [0, 250]
